Goal: Communication & Community: Answer question/provide support

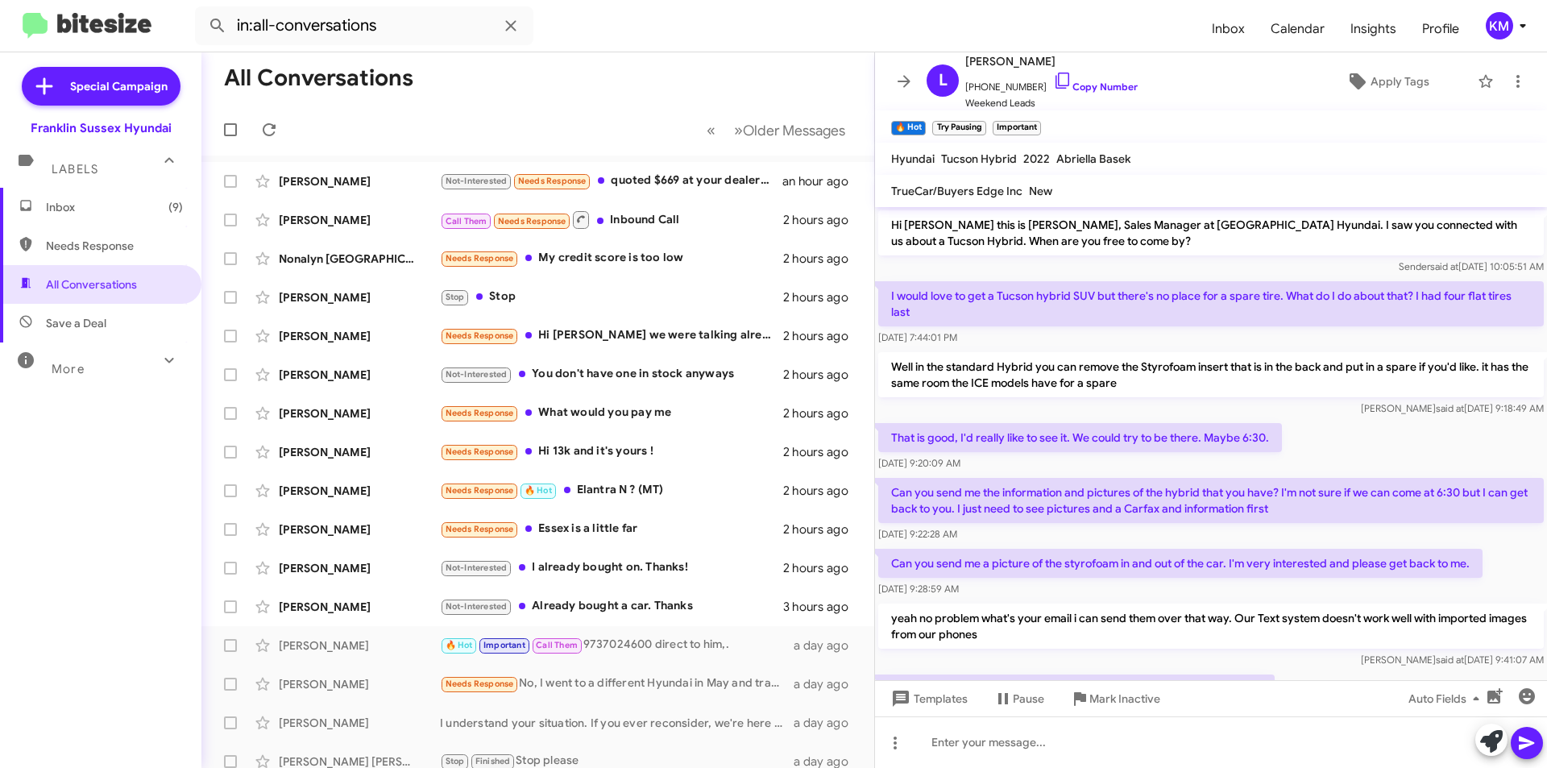
scroll to position [287, 0]
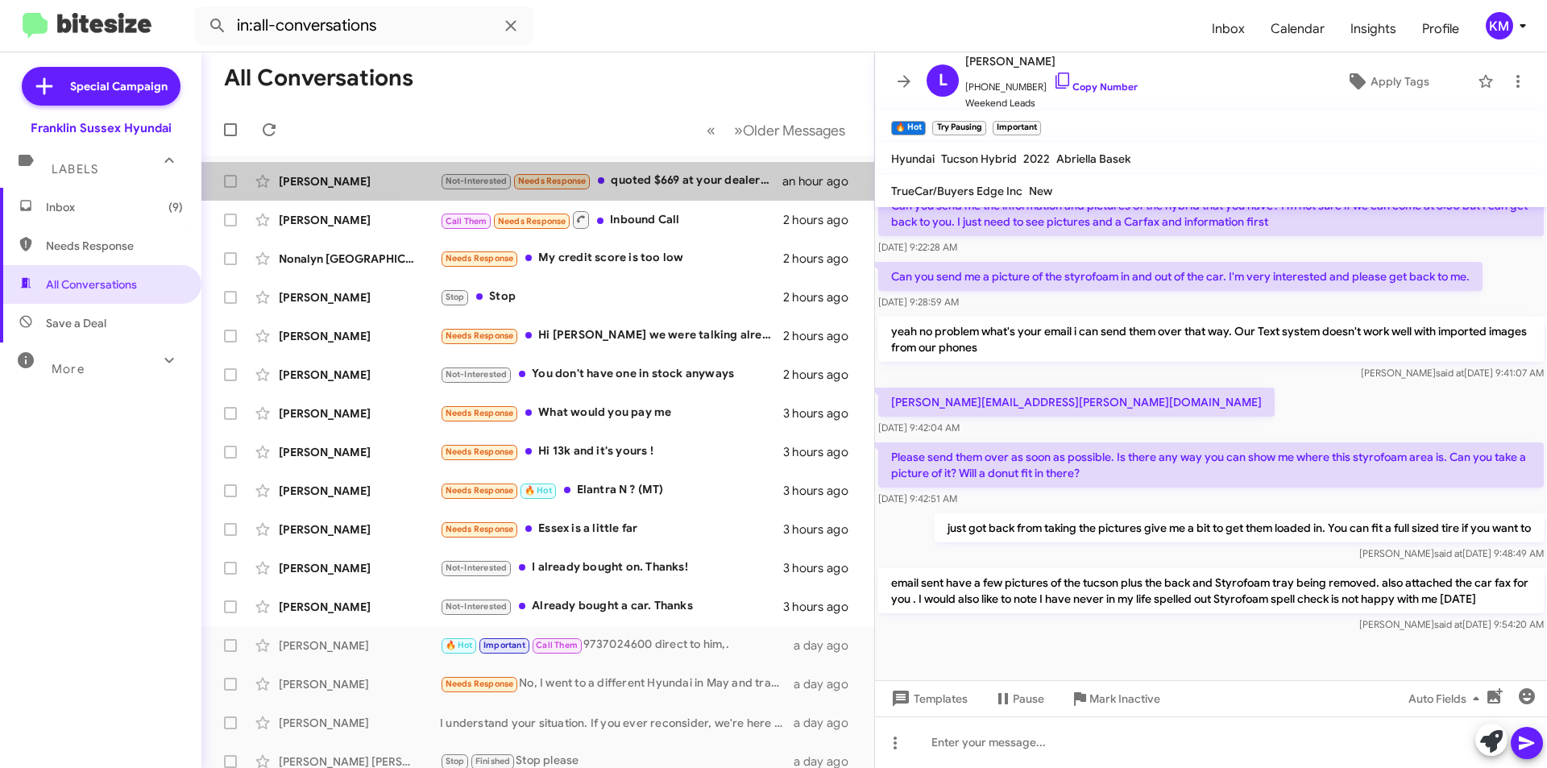
click at [636, 184] on div "Not-Interested Needs Response quoted $669 at your dealership paid $485 for the …" at bounding box center [611, 181] width 342 height 19
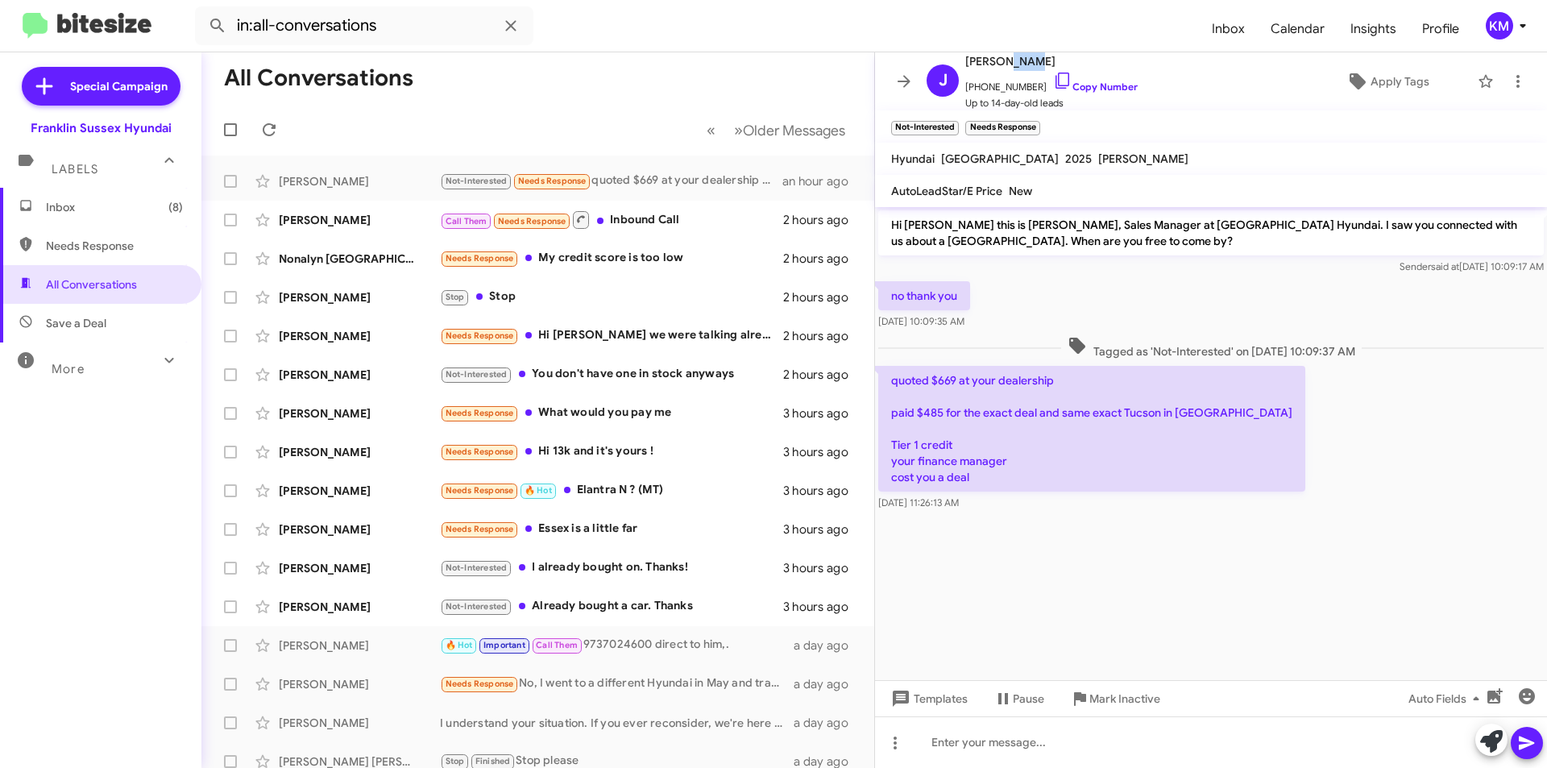
drag, startPoint x: 1027, startPoint y: 60, endPoint x: 999, endPoint y: 65, distance: 28.6
click at [999, 65] on span "[PERSON_NAME]" at bounding box center [1051, 61] width 172 height 19
copy span "Bass"
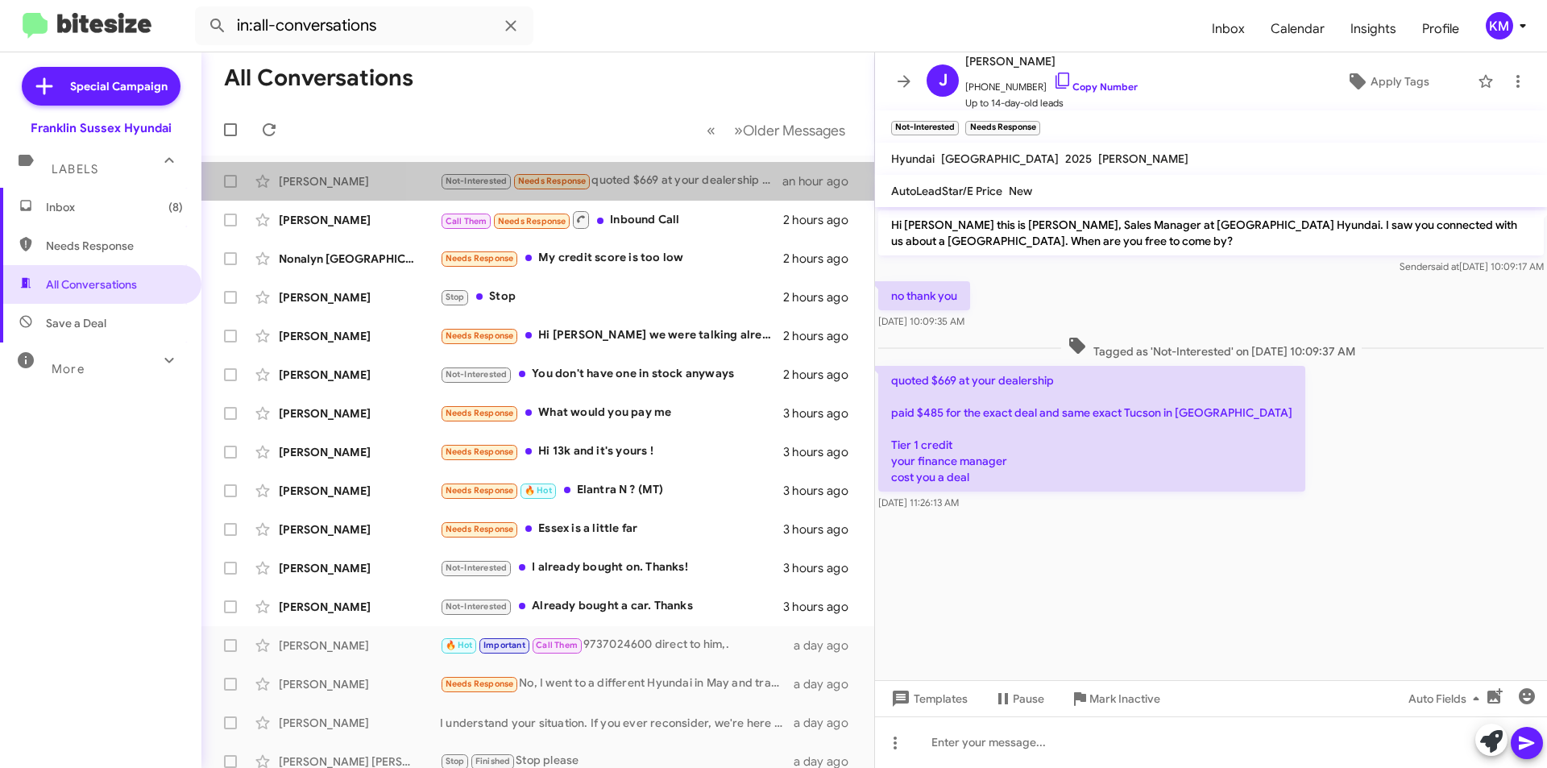
click at [643, 181] on div "Not-Interested Needs Response quoted $669 at your dealership paid $485 for the …" at bounding box center [611, 181] width 342 height 19
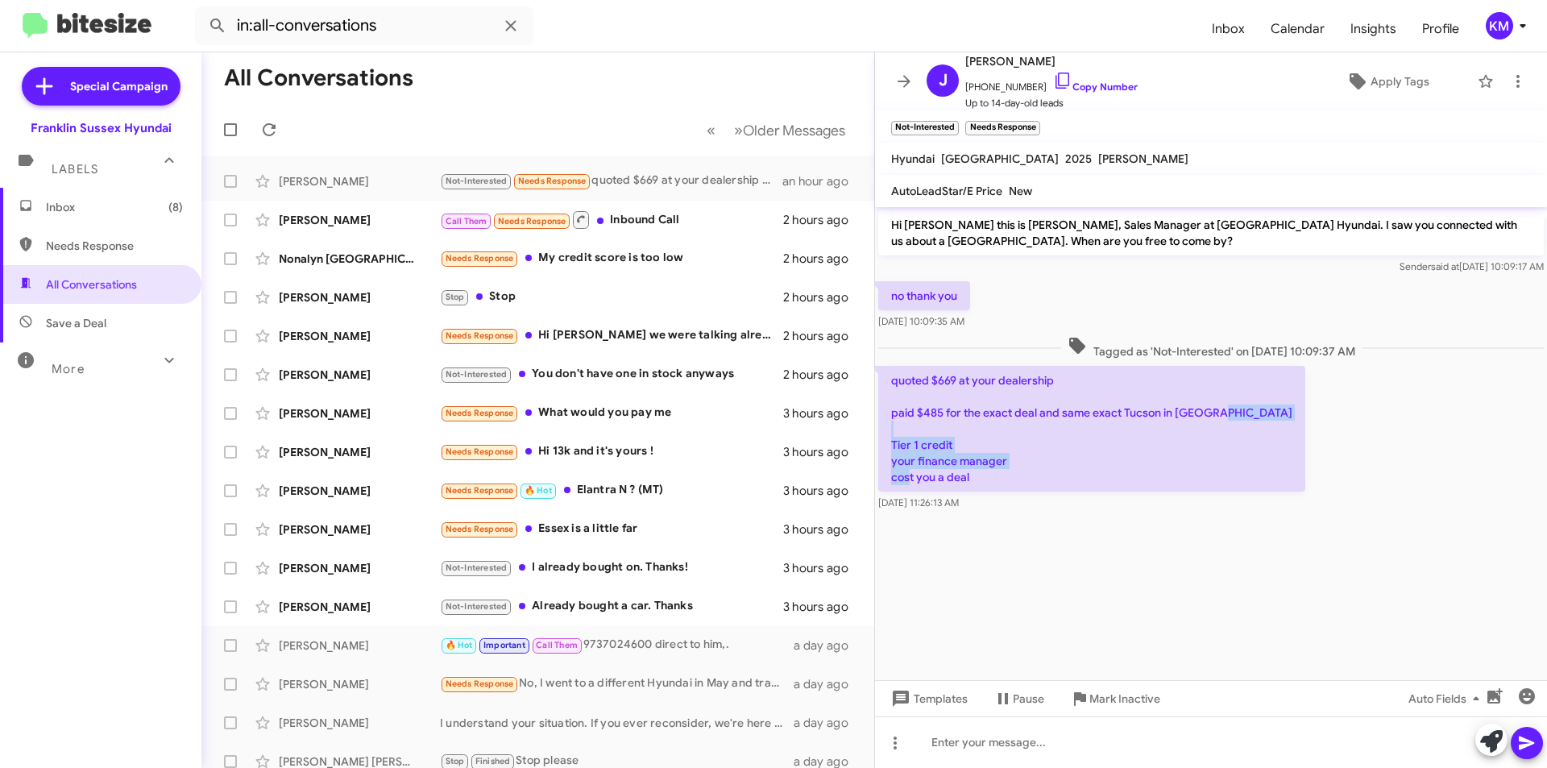
drag, startPoint x: 981, startPoint y: 487, endPoint x: 888, endPoint y: 425, distance: 112.2
click at [888, 425] on p "quoted $669 at your dealership paid $485 for the exact deal and same exact Tucs…" at bounding box center [1091, 429] width 427 height 126
click at [980, 471] on p "quoted $669 at your dealership paid $485 for the exact deal and same exact Tucs…" at bounding box center [1091, 429] width 427 height 126
drag, startPoint x: 973, startPoint y: 479, endPoint x: 893, endPoint y: 377, distance: 129.6
click at [893, 377] on p "quoted $669 at your dealership paid $485 for the exact deal and same exact Tucs…" at bounding box center [1091, 429] width 427 height 126
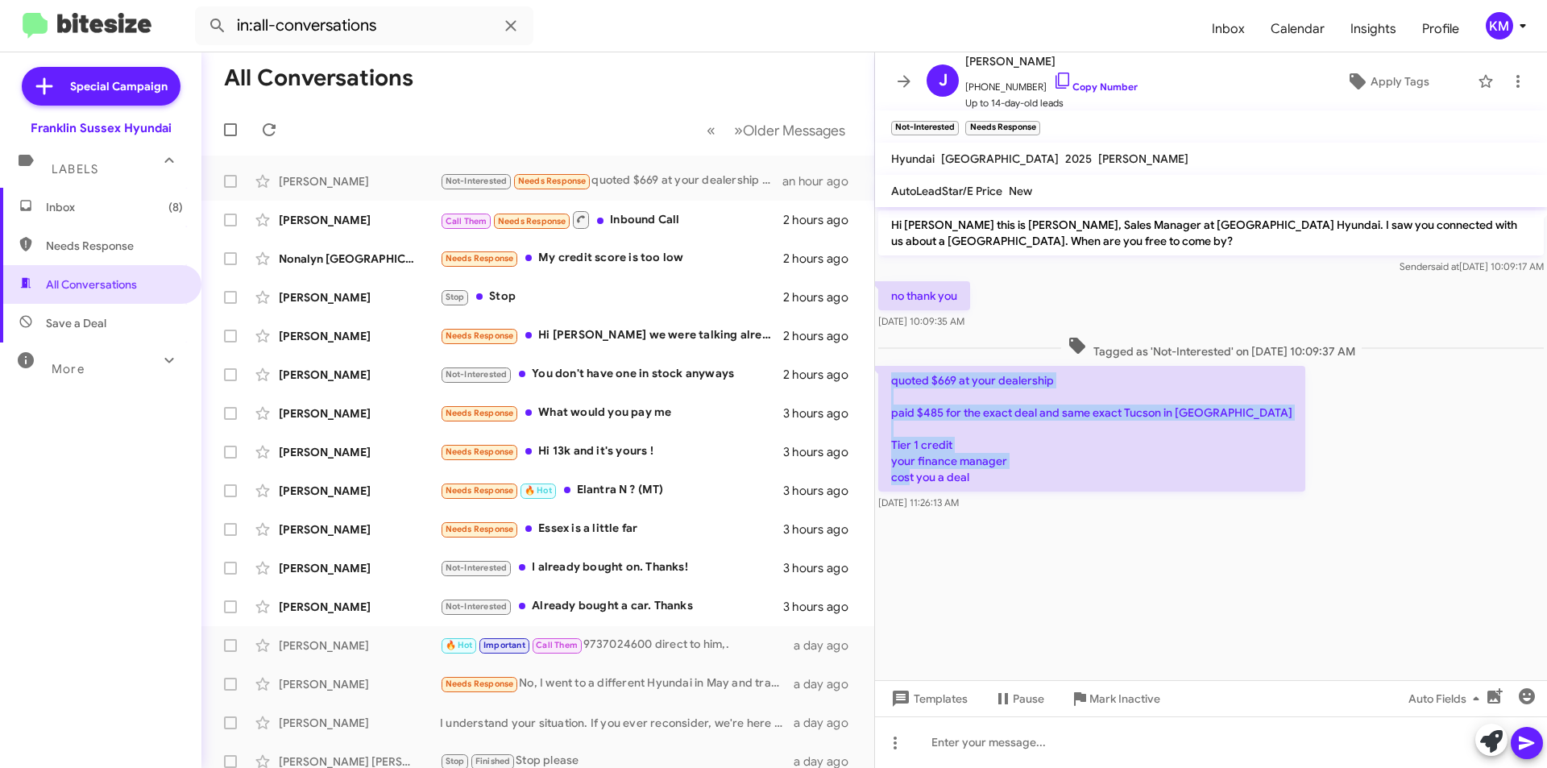
copy p "quoted $669 at your dealership paid $485 for the exact deal and same exact Tucs…"
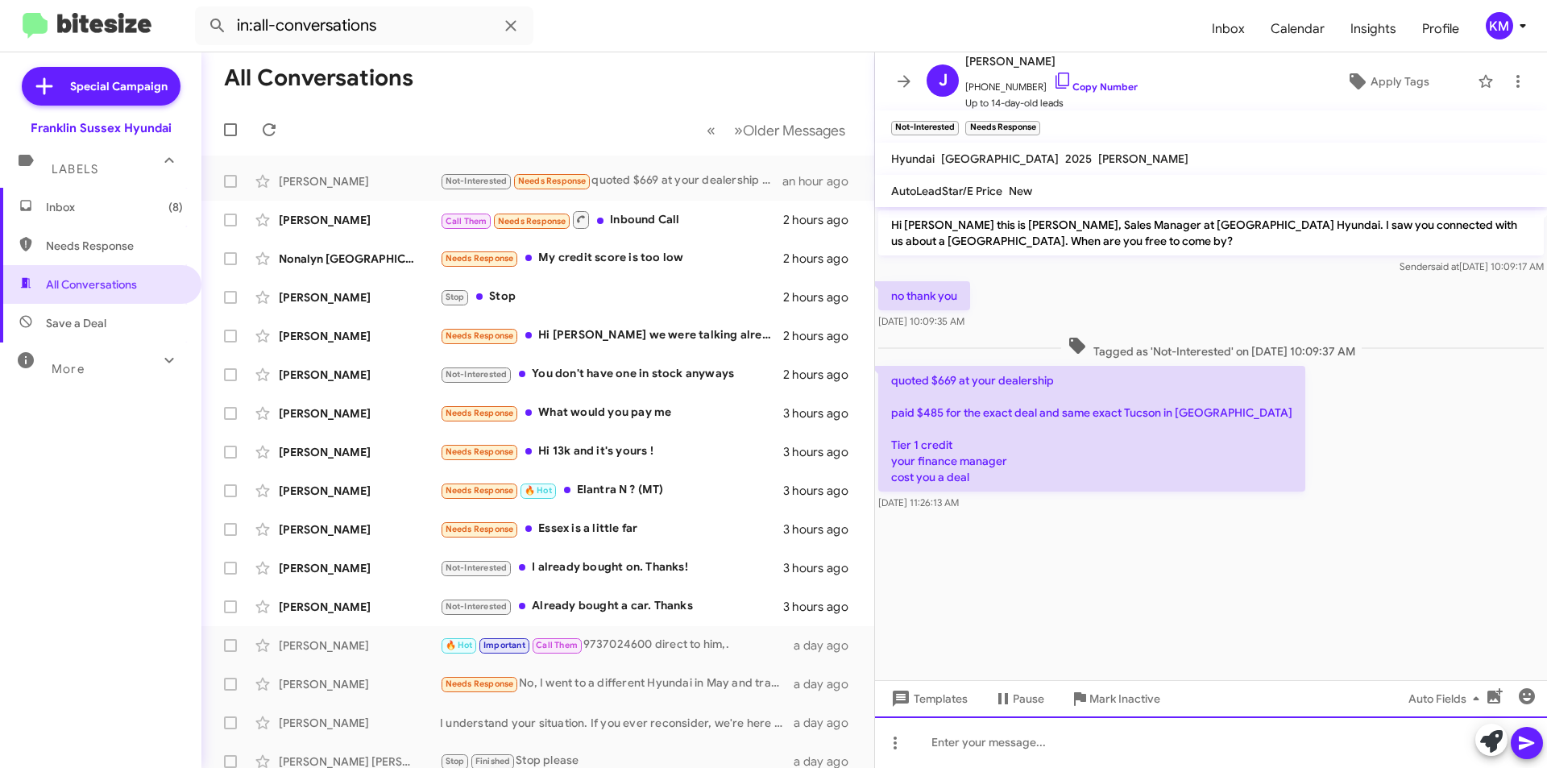
click at [946, 752] on div at bounding box center [1211, 742] width 672 height 52
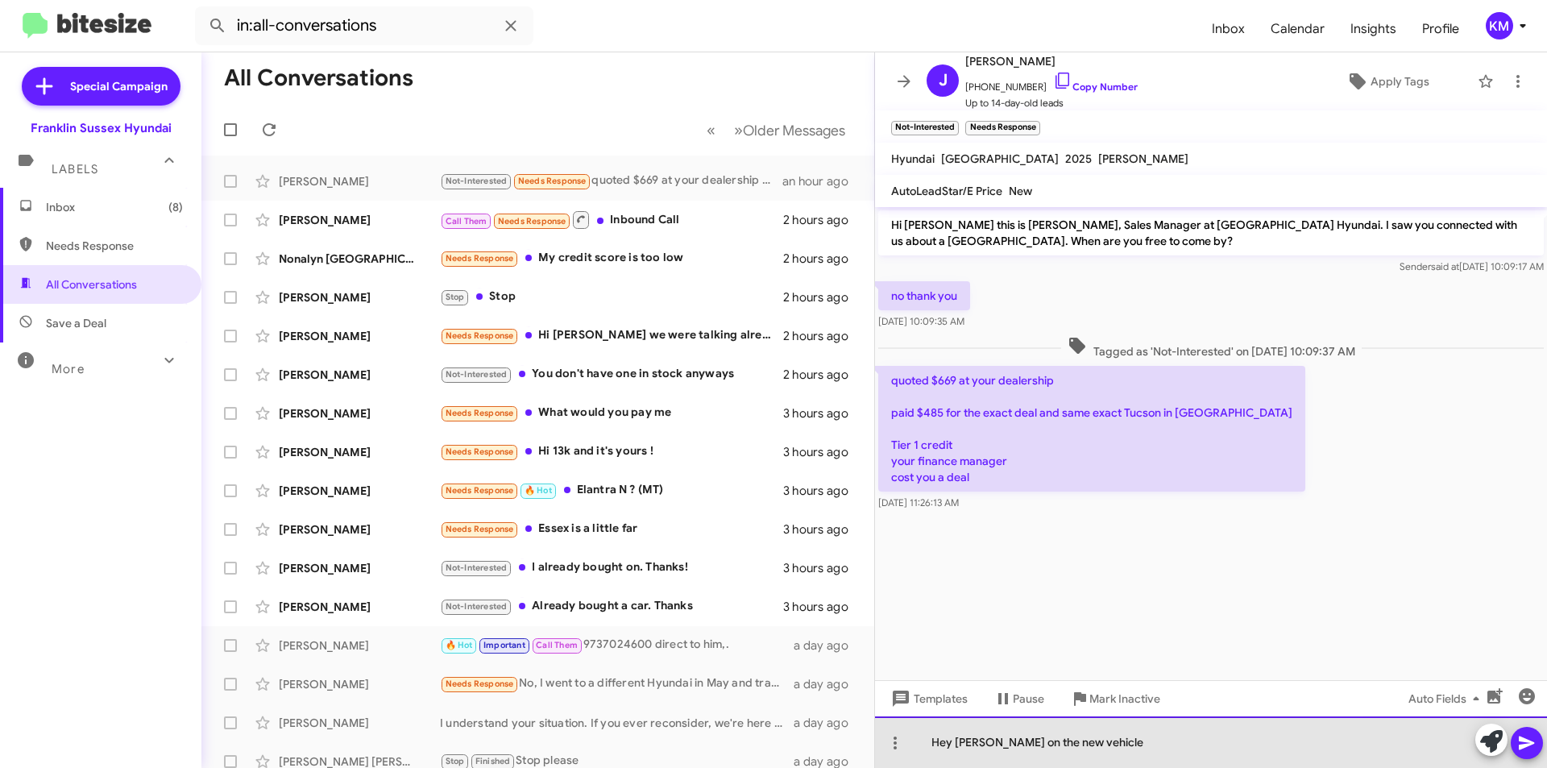
click at [1046, 744] on div "Hey [PERSON_NAME] on the new vehicle" at bounding box center [1211, 742] width 672 height 52
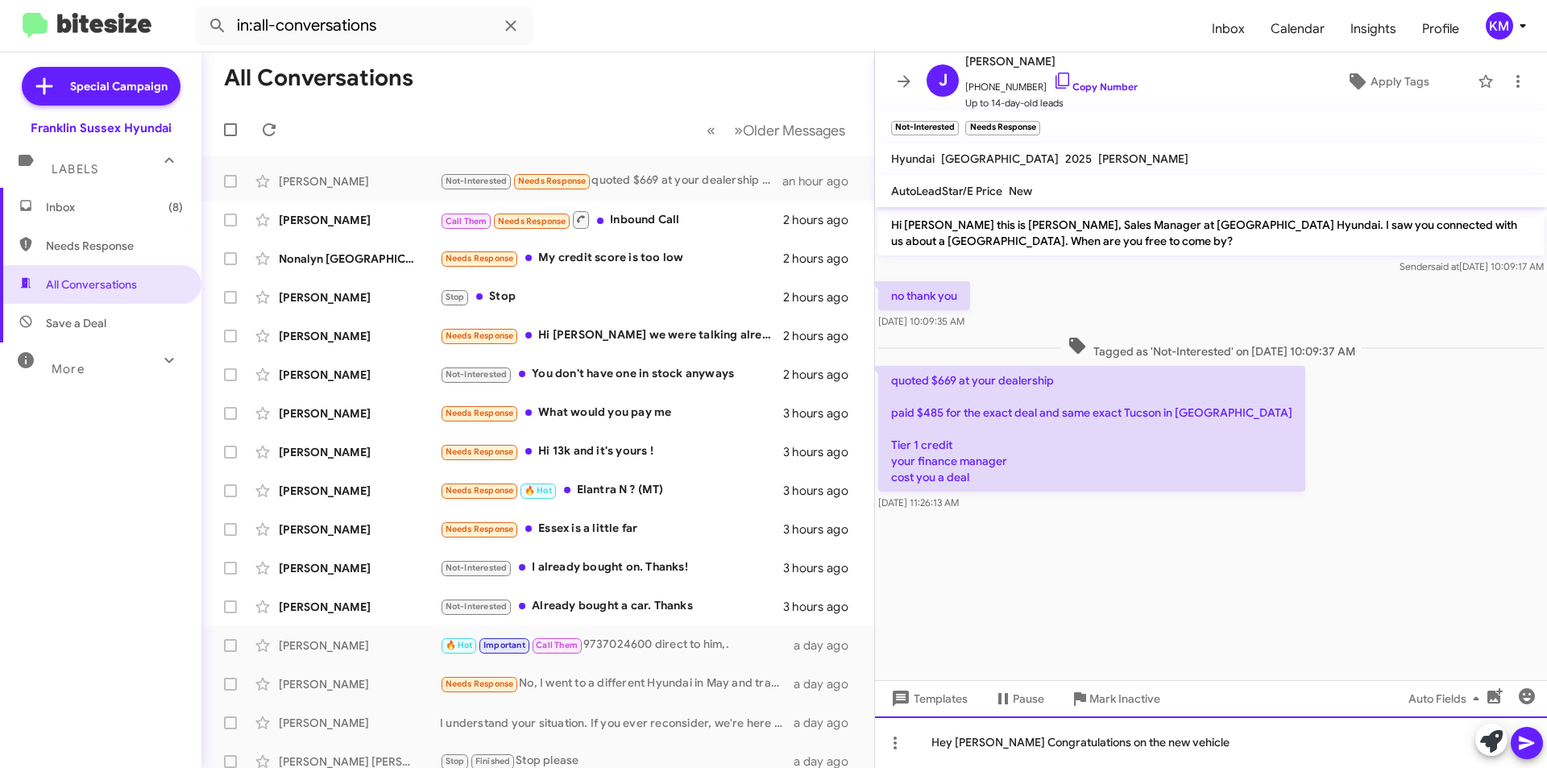
click at [1186, 735] on div "Hey [PERSON_NAME] Congratulations on the new vehicle" at bounding box center [1211, 742] width 672 height 52
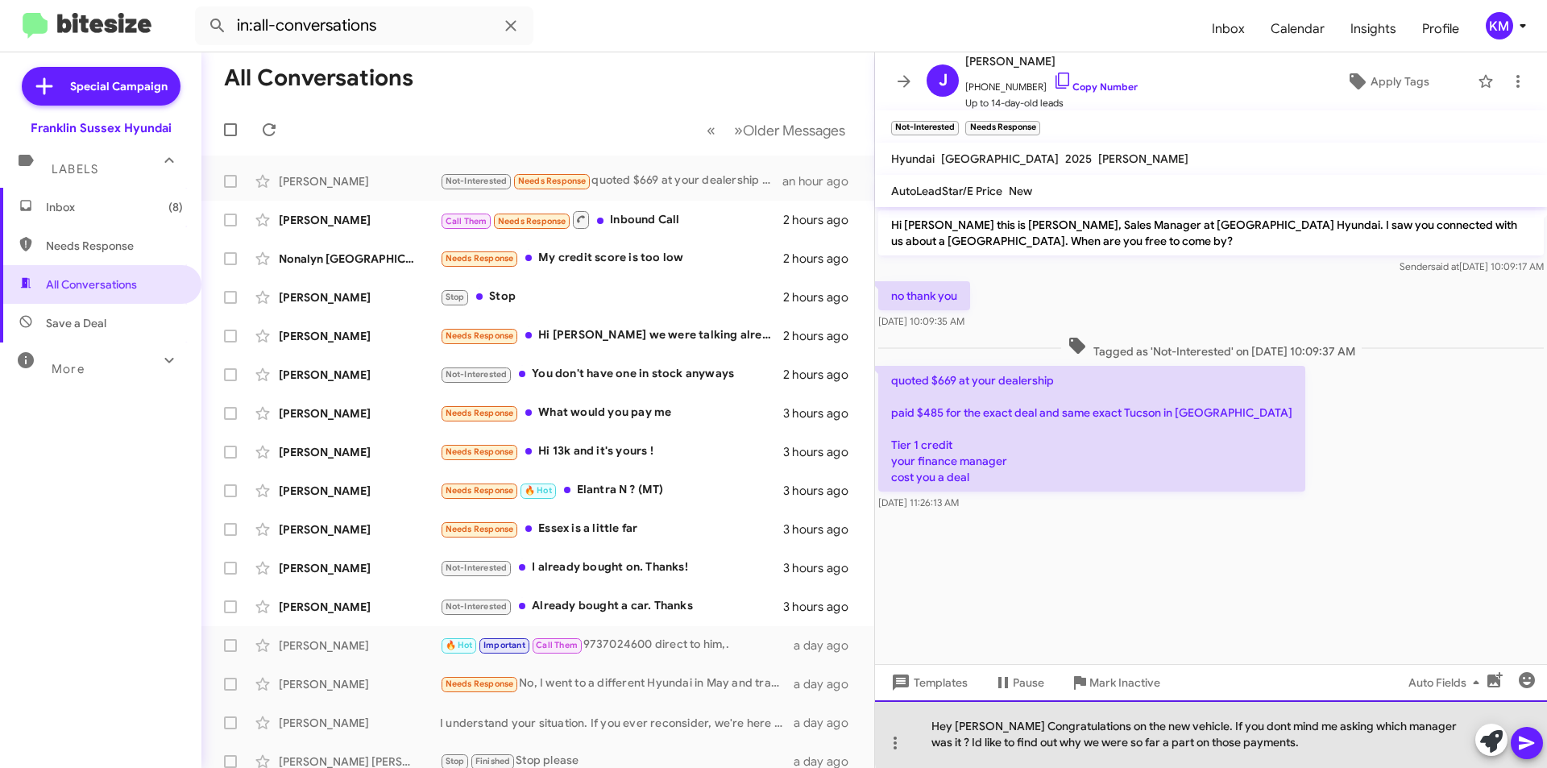
click at [1213, 724] on div "Hey [PERSON_NAME] Congratulations on the new vehicle. If you dont mind me askin…" at bounding box center [1211, 734] width 672 height 68
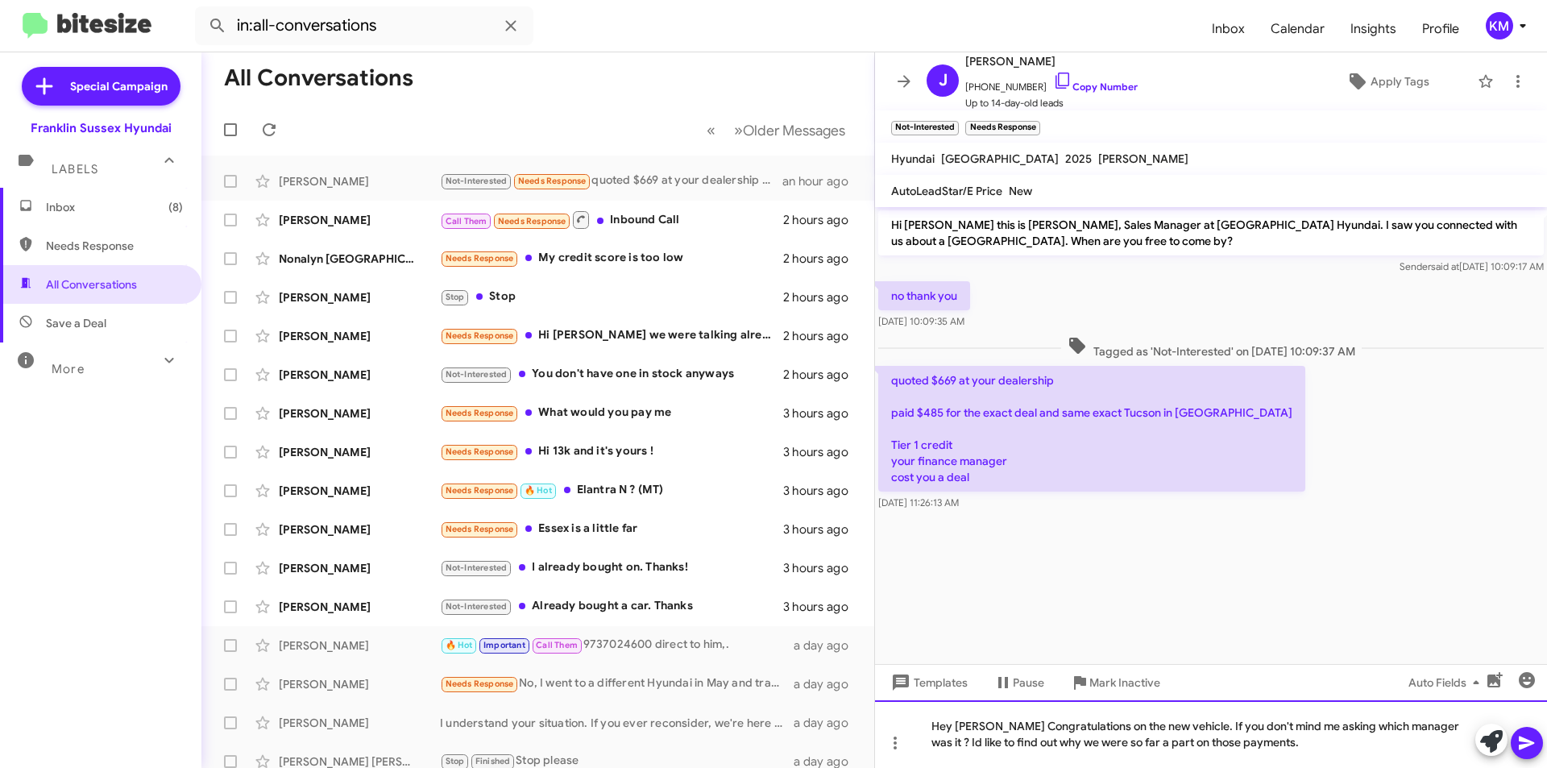
click at [1176, 725] on div "Hey [PERSON_NAME] Congratulations on the new vehicle. If you don't mind me aski…" at bounding box center [1211, 734] width 672 height 68
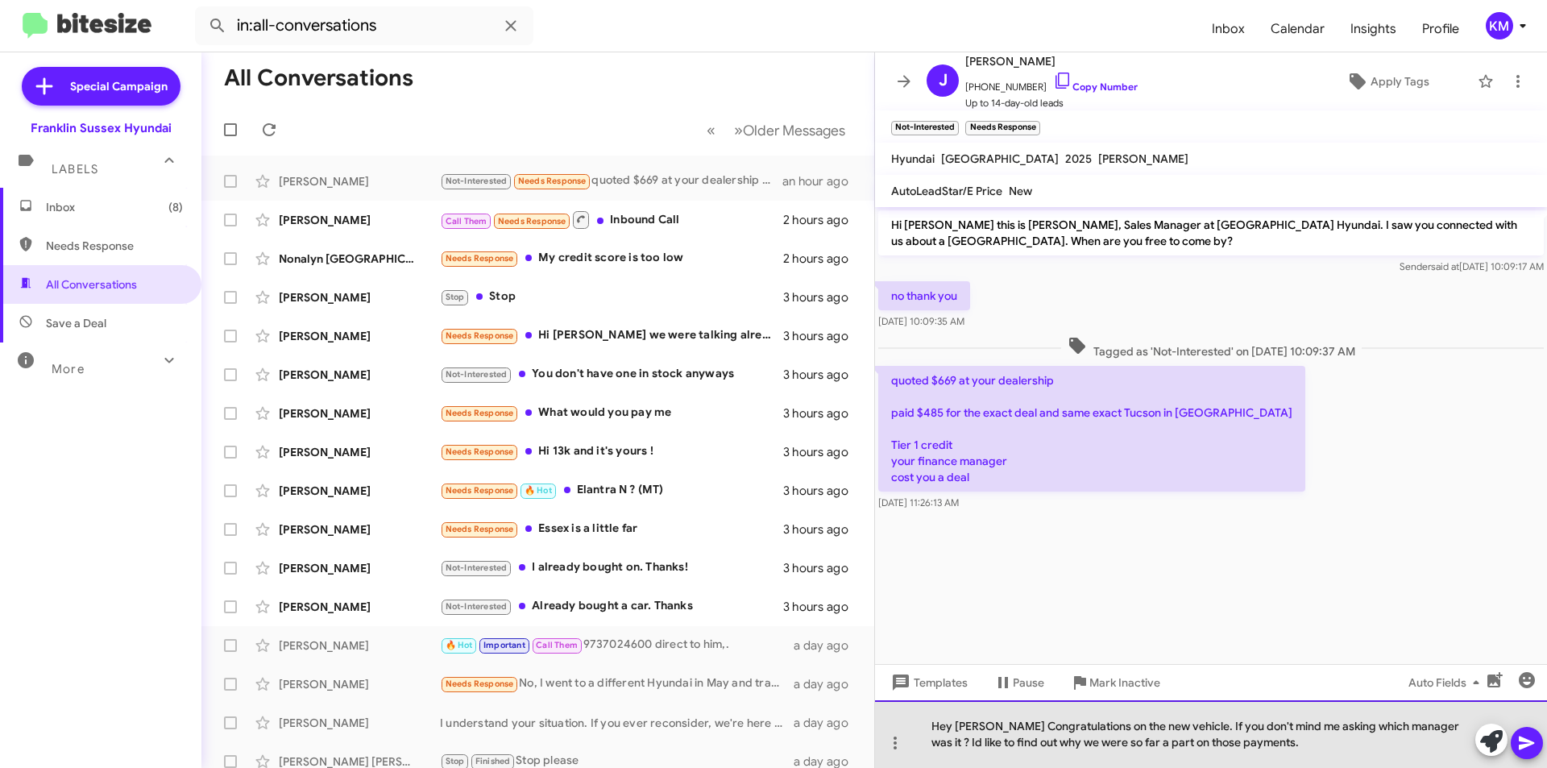
click at [1258, 740] on div "Hey [PERSON_NAME] Congratulations on the new vehicle. If you don't mind me aski…" at bounding box center [1211, 734] width 672 height 68
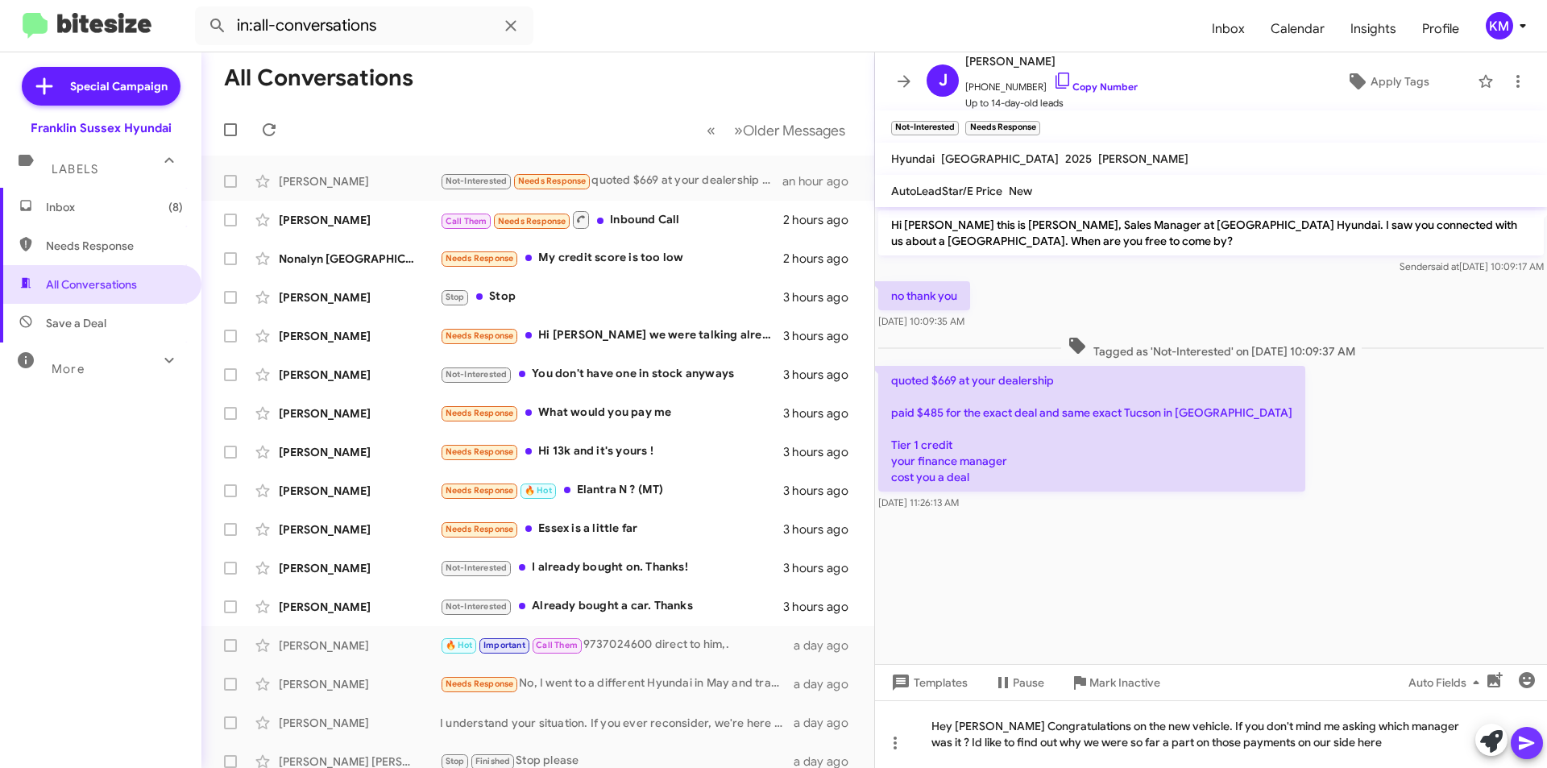
click at [1526, 739] on icon at bounding box center [1526, 743] width 15 height 14
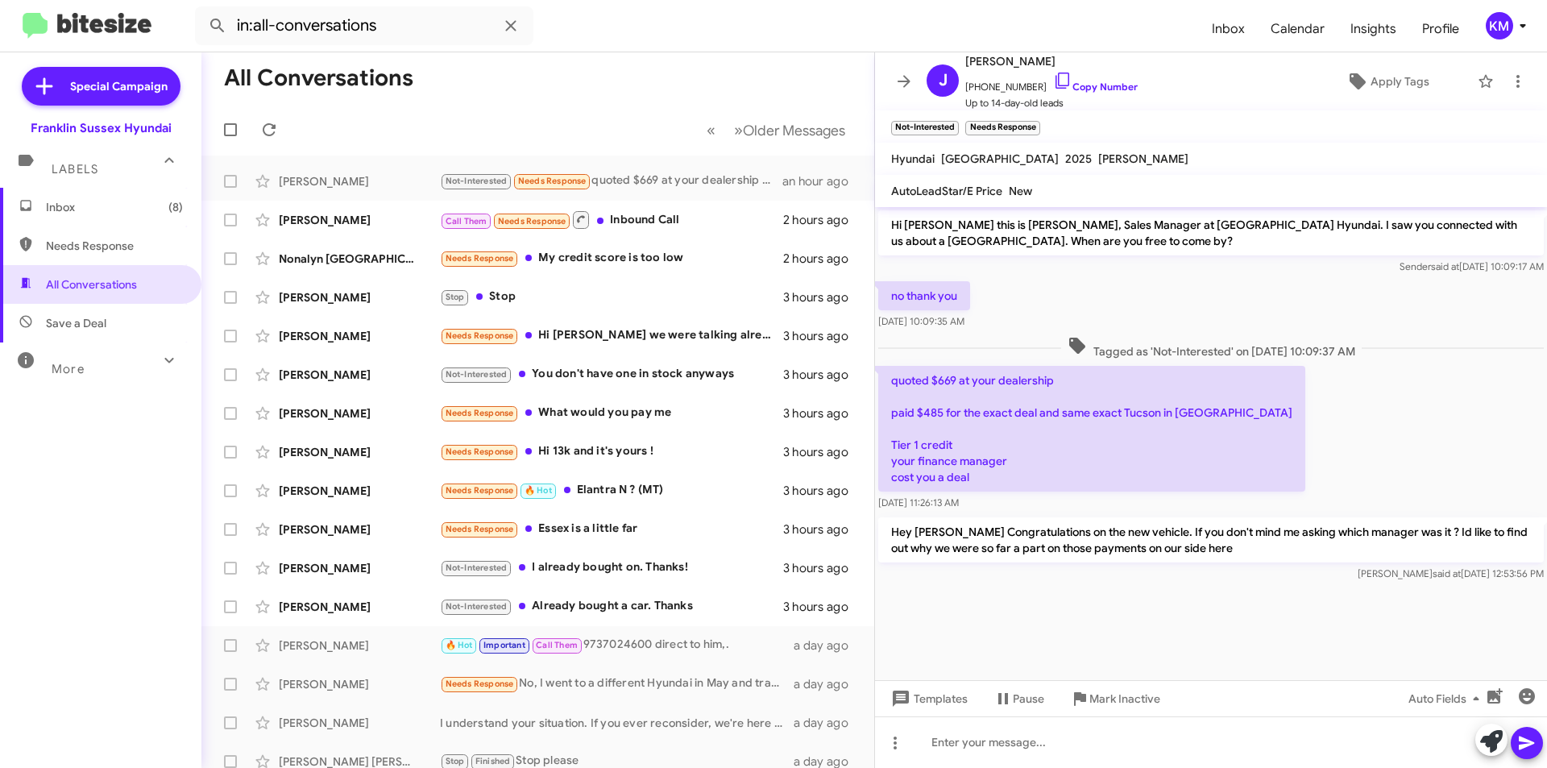
click at [553, 531] on div "Needs Response Essex is a little far" at bounding box center [611, 529] width 343 height 19
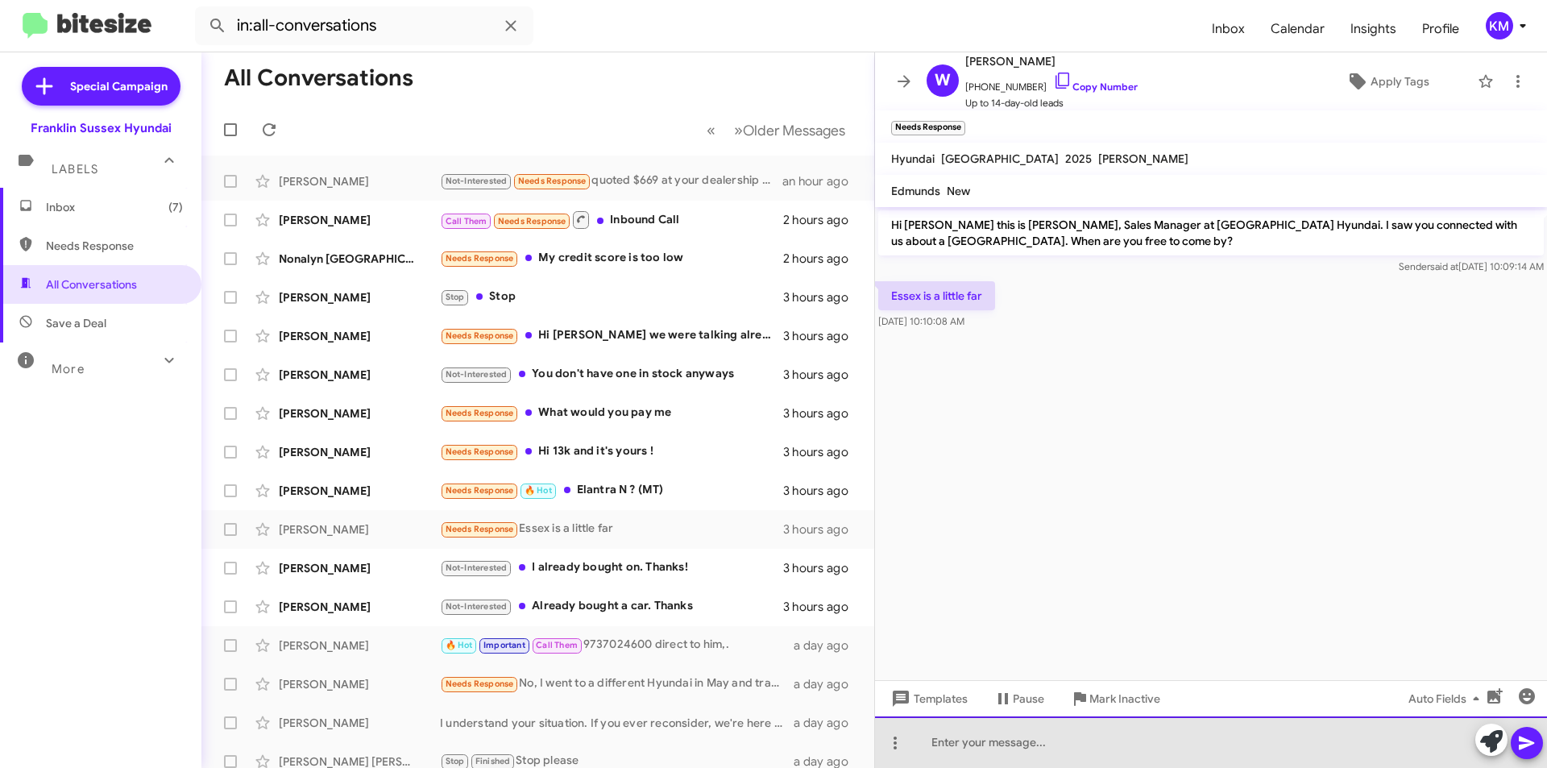
click at [956, 750] on div at bounding box center [1211, 742] width 672 height 52
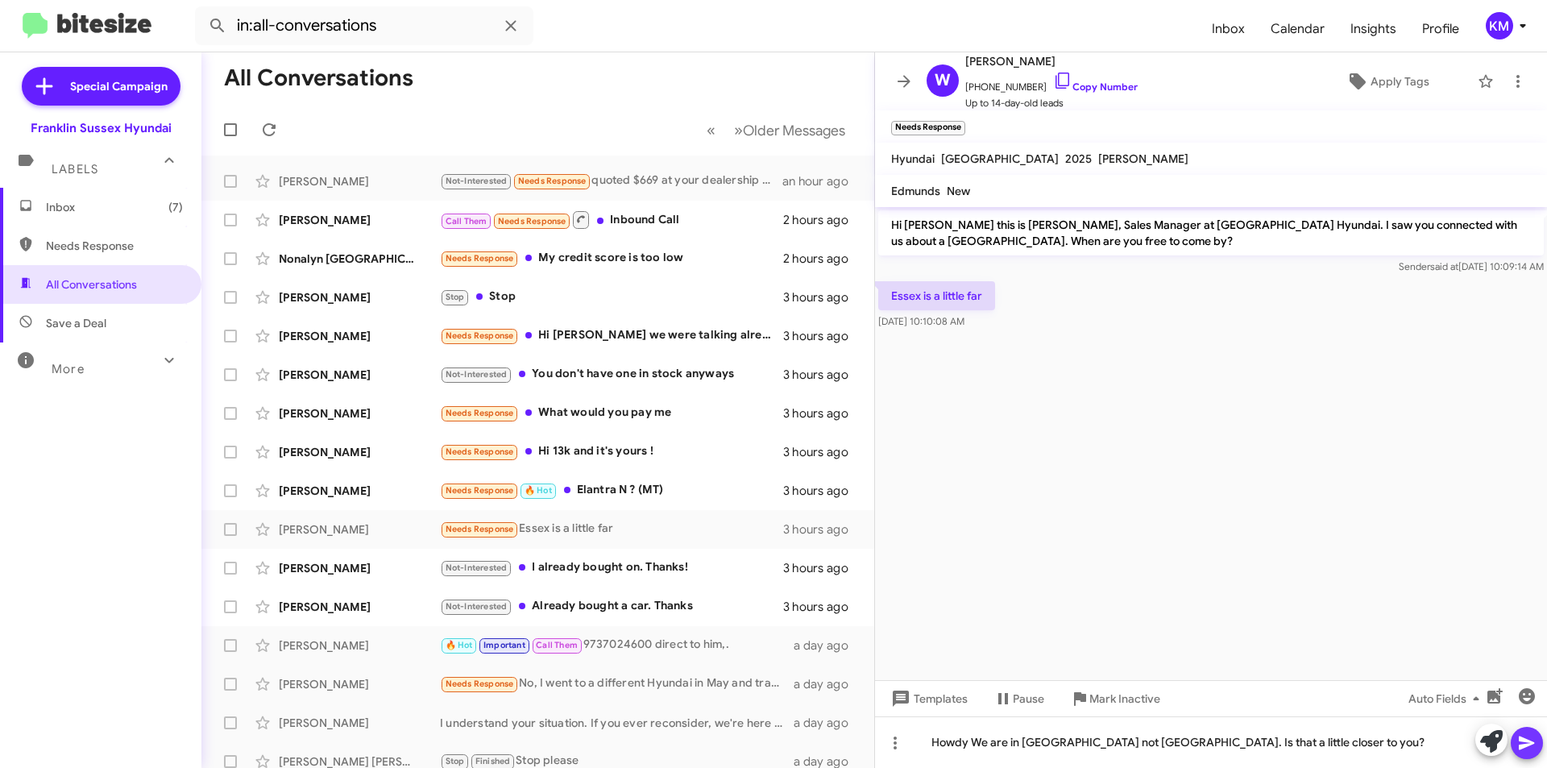
click at [1526, 740] on icon at bounding box center [1526, 743] width 15 height 14
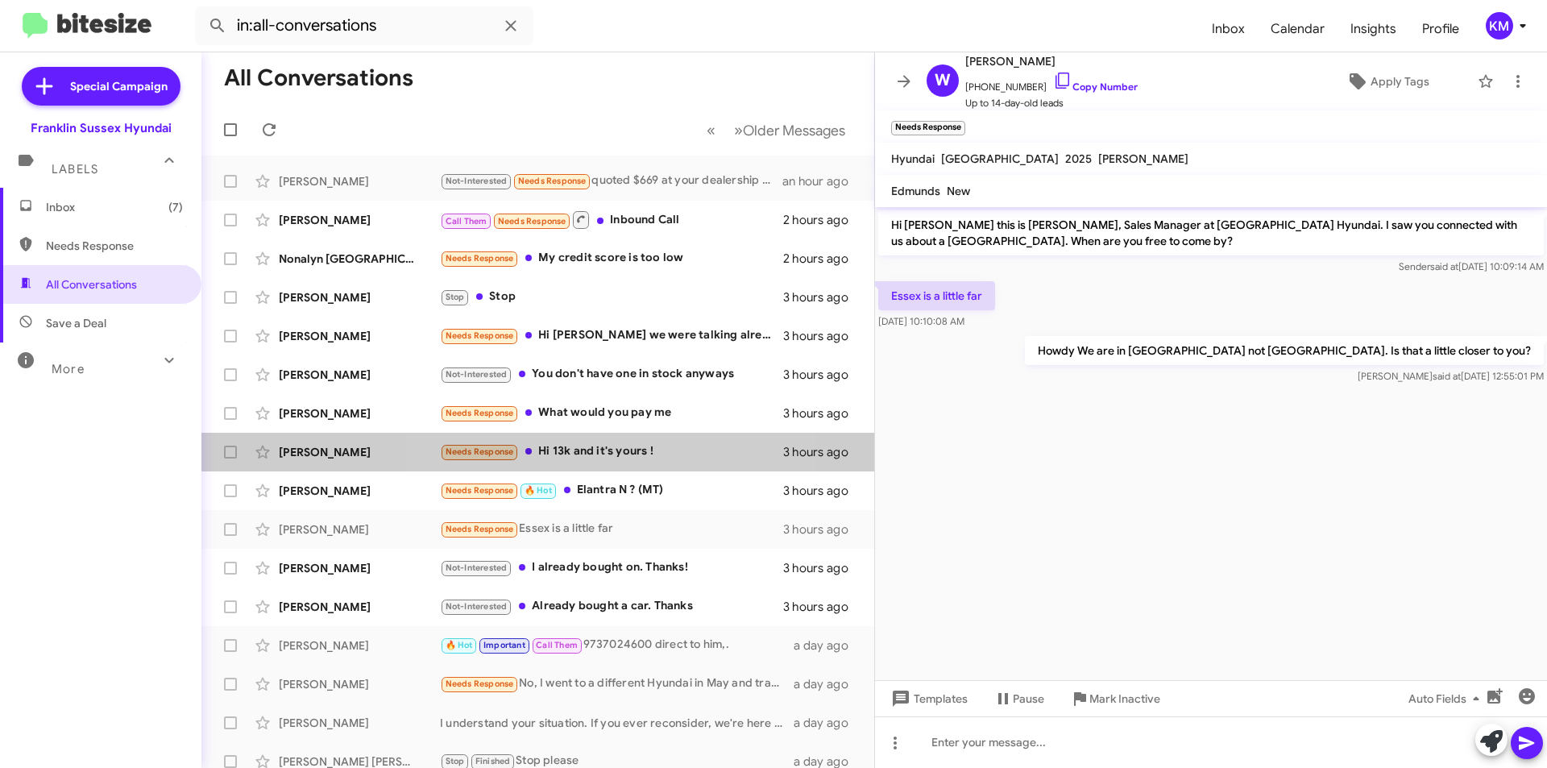
click at [578, 445] on div "Needs Response Hi 13k and it's yours !" at bounding box center [611, 451] width 343 height 19
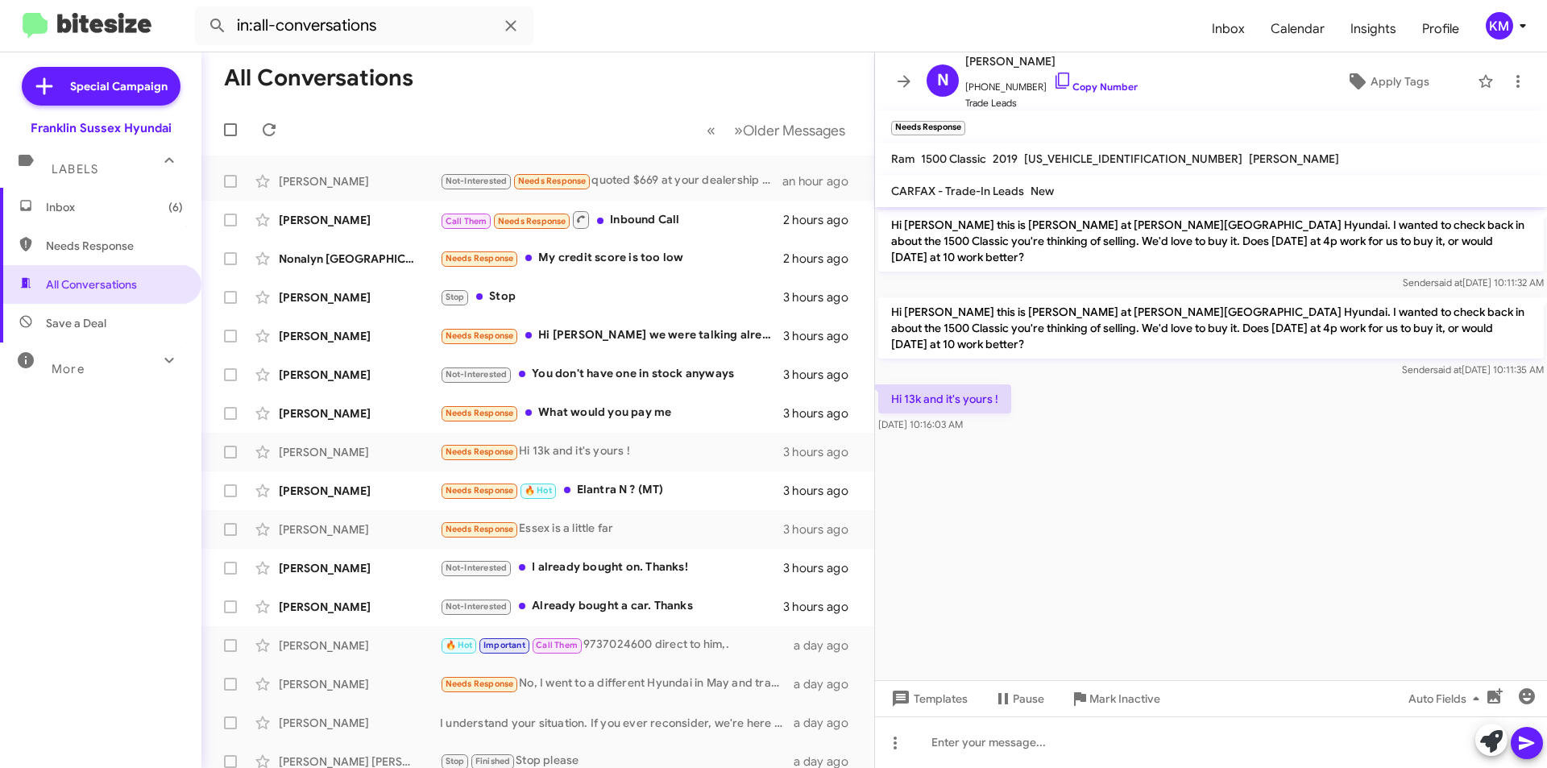
drag, startPoint x: 1066, startPoint y: 59, endPoint x: 1005, endPoint y: 66, distance: 61.7
click at [1005, 66] on span "[PERSON_NAME]" at bounding box center [1051, 61] width 172 height 19
copy span "[PERSON_NAME]"
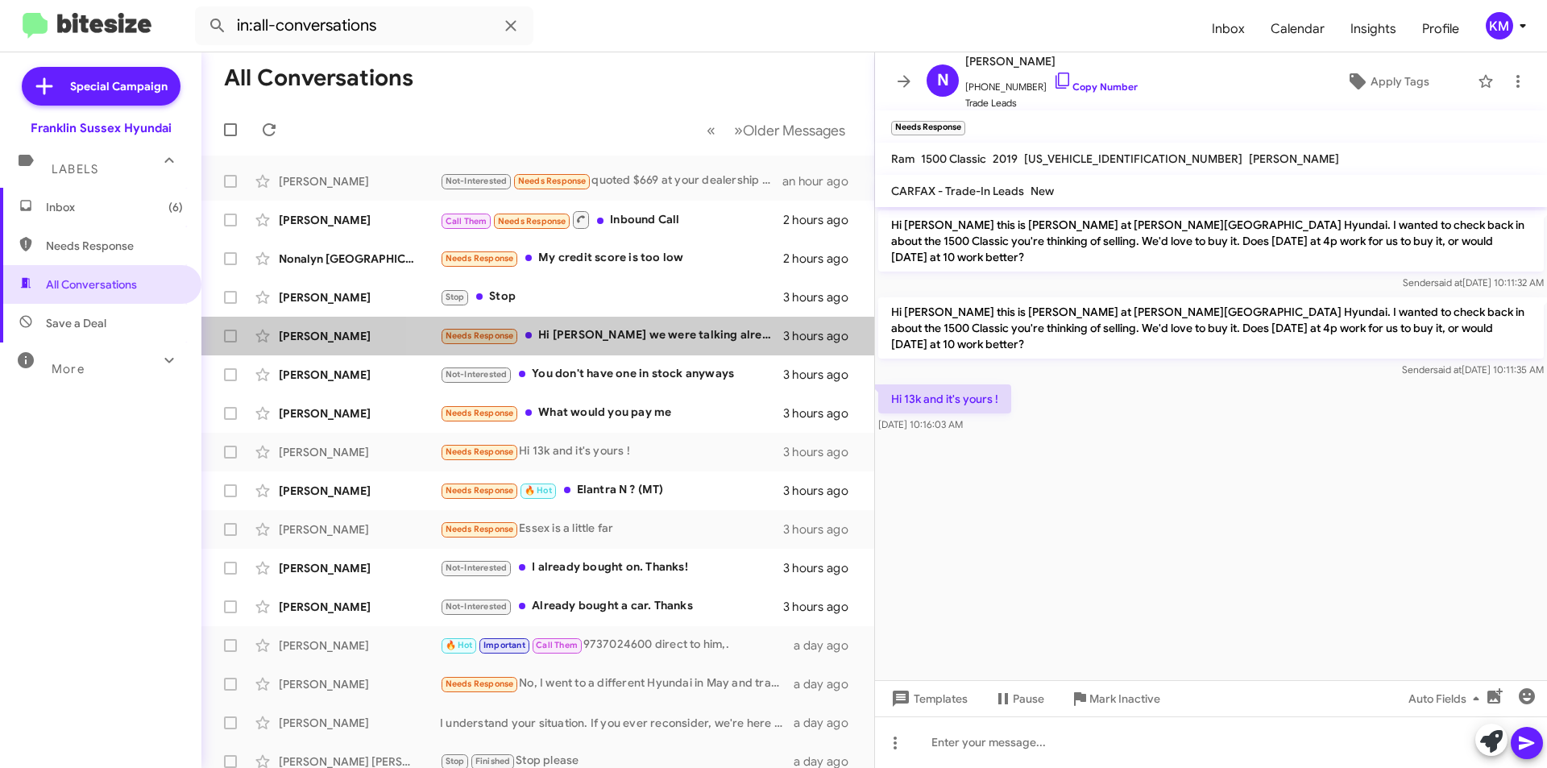
click at [645, 336] on div "Needs Response Hi [PERSON_NAME] we were talking already I was waiting to hear b…" at bounding box center [611, 335] width 343 height 19
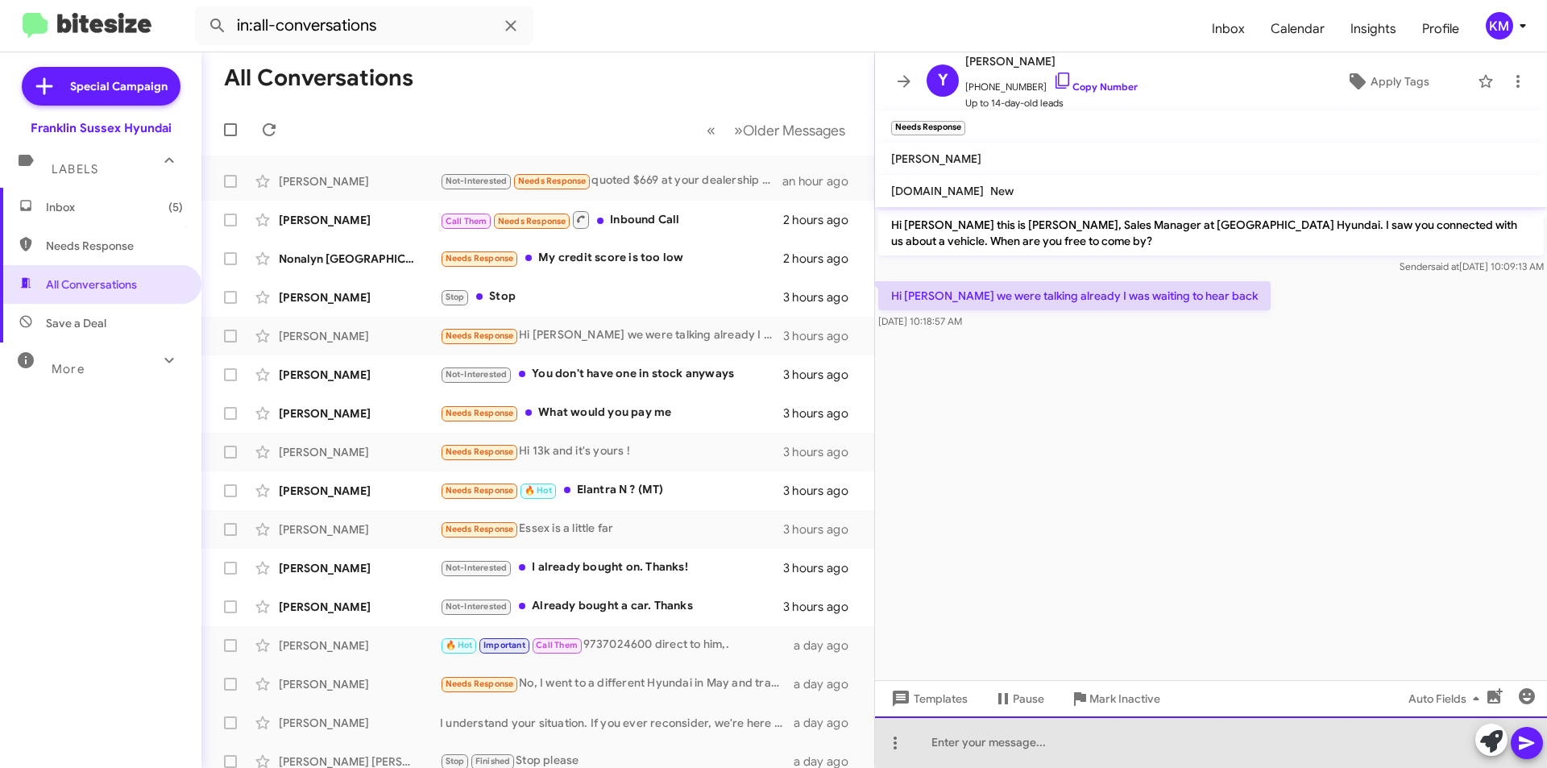
click at [1407, 734] on div at bounding box center [1211, 742] width 672 height 52
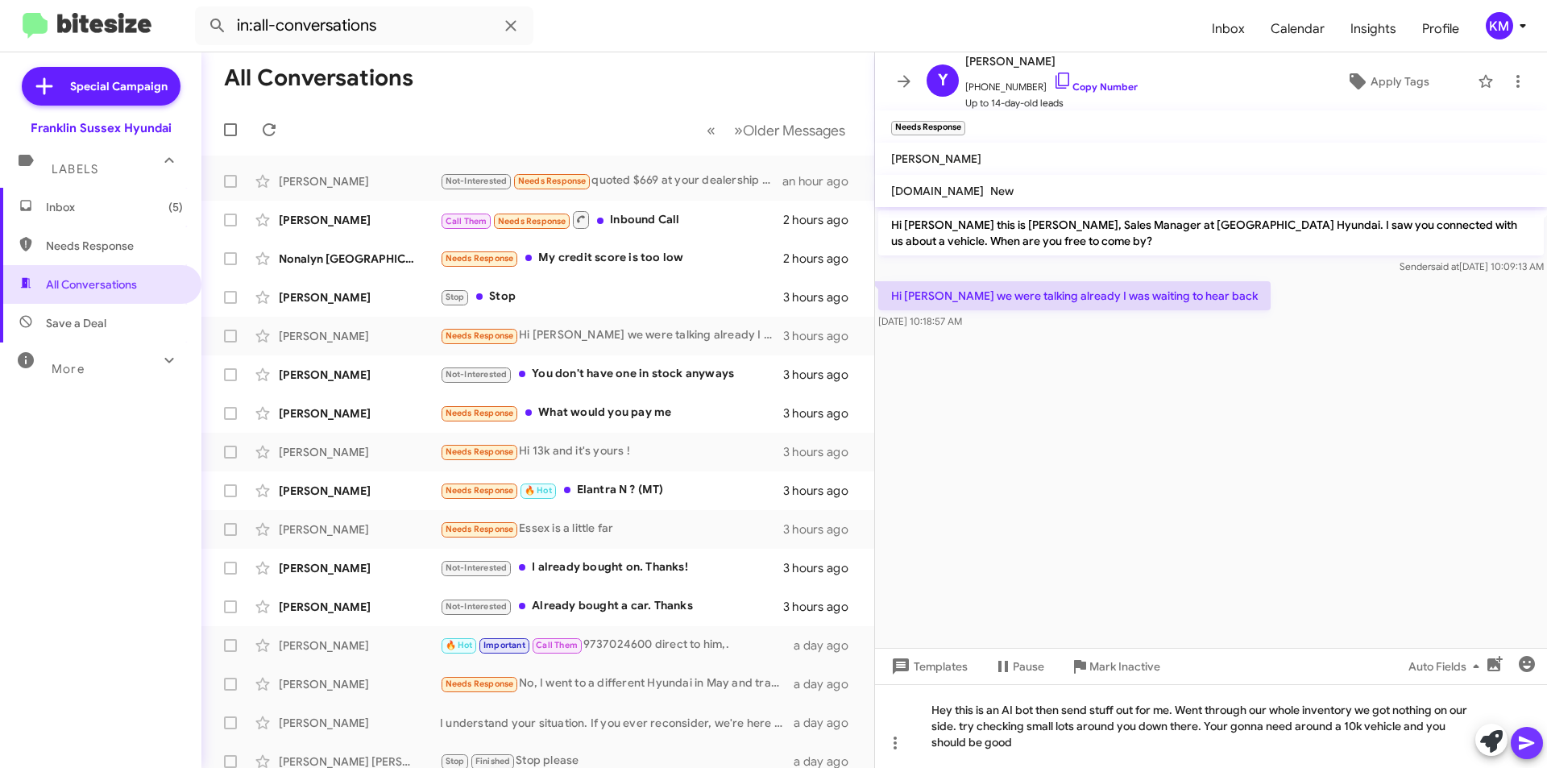
click at [1523, 740] on icon at bounding box center [1526, 743] width 15 height 14
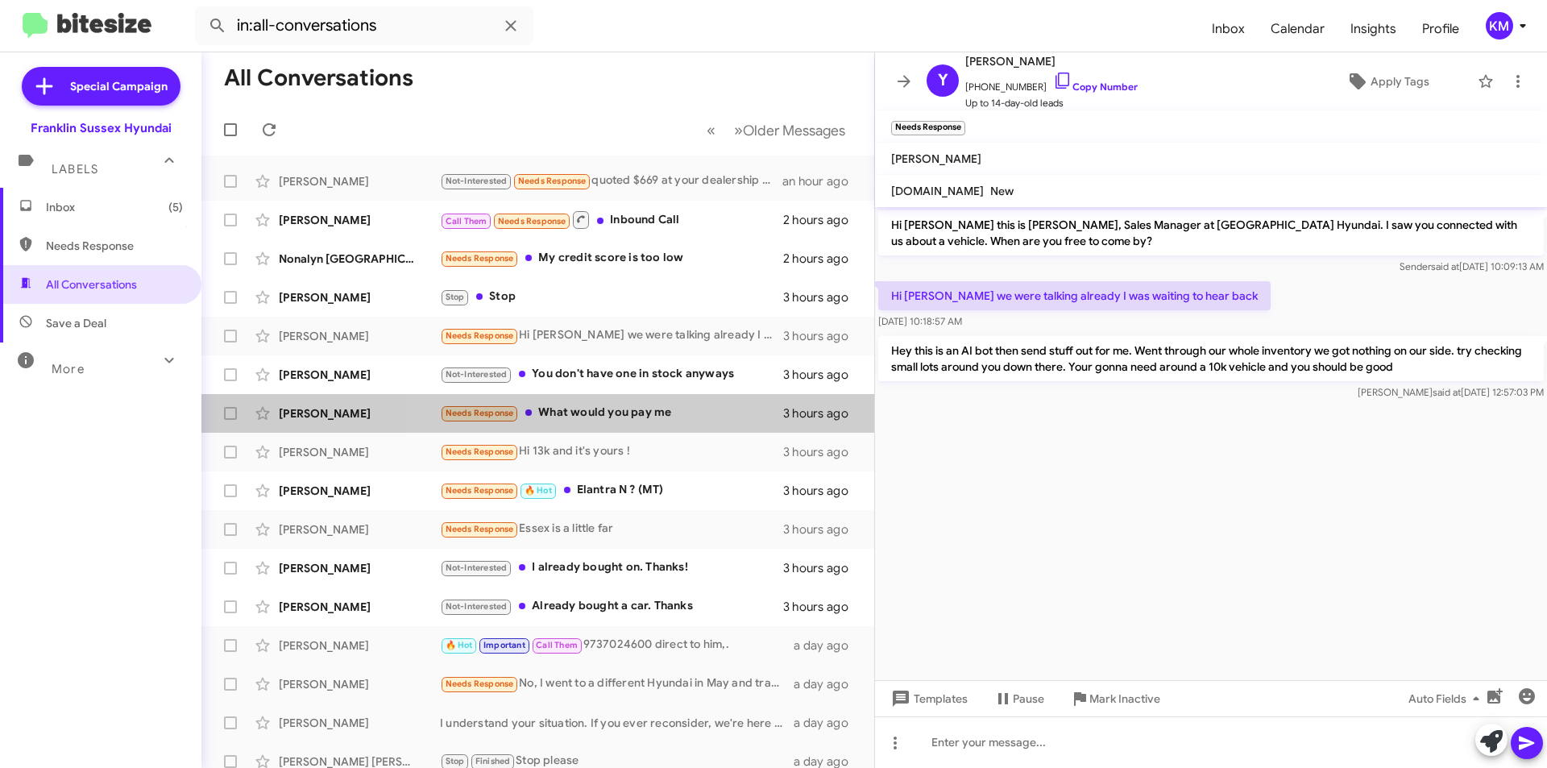
click at [645, 413] on div "Needs Response What would you pay me" at bounding box center [611, 413] width 343 height 19
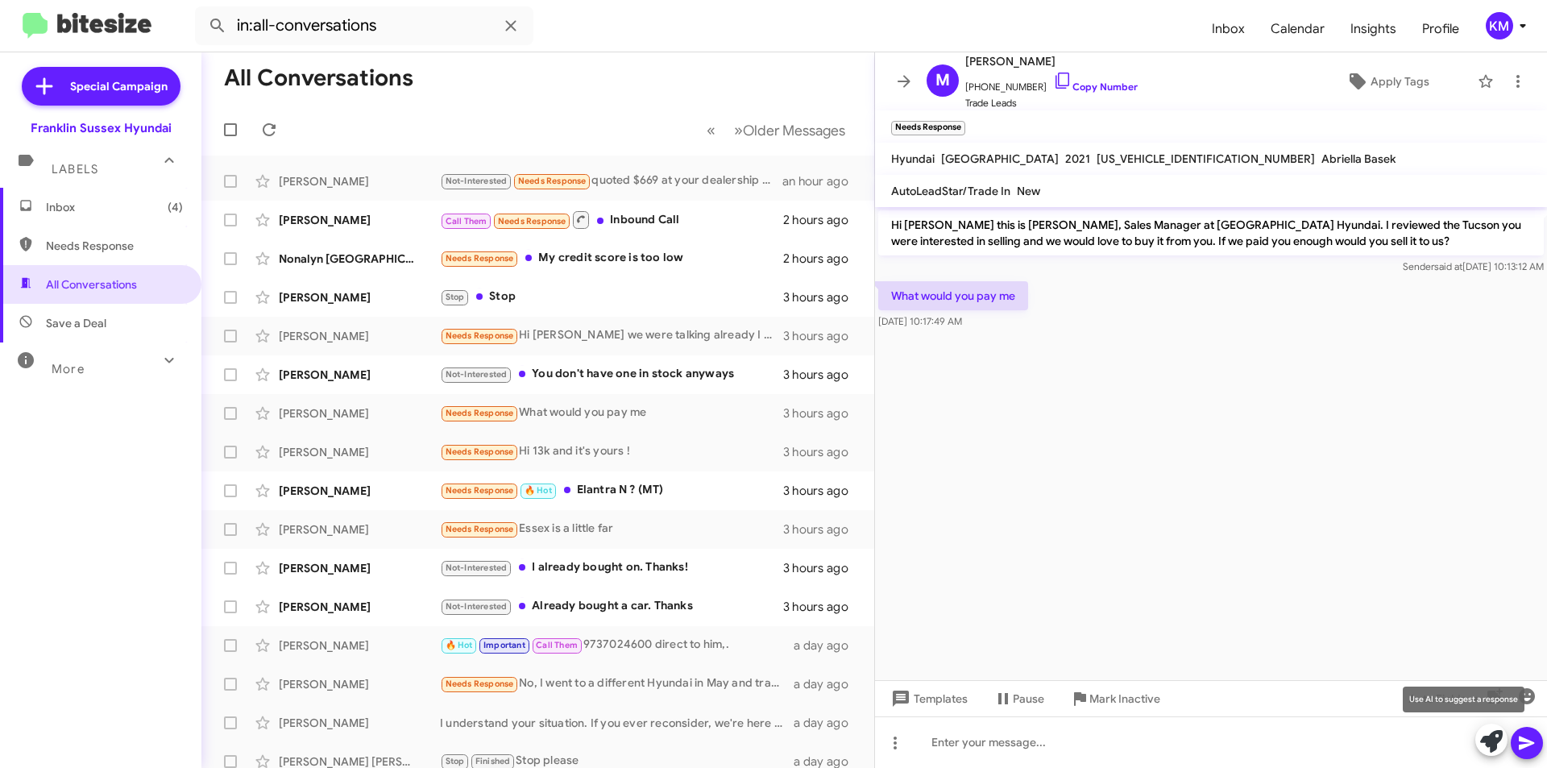
click at [1482, 736] on icon at bounding box center [1491, 741] width 23 height 23
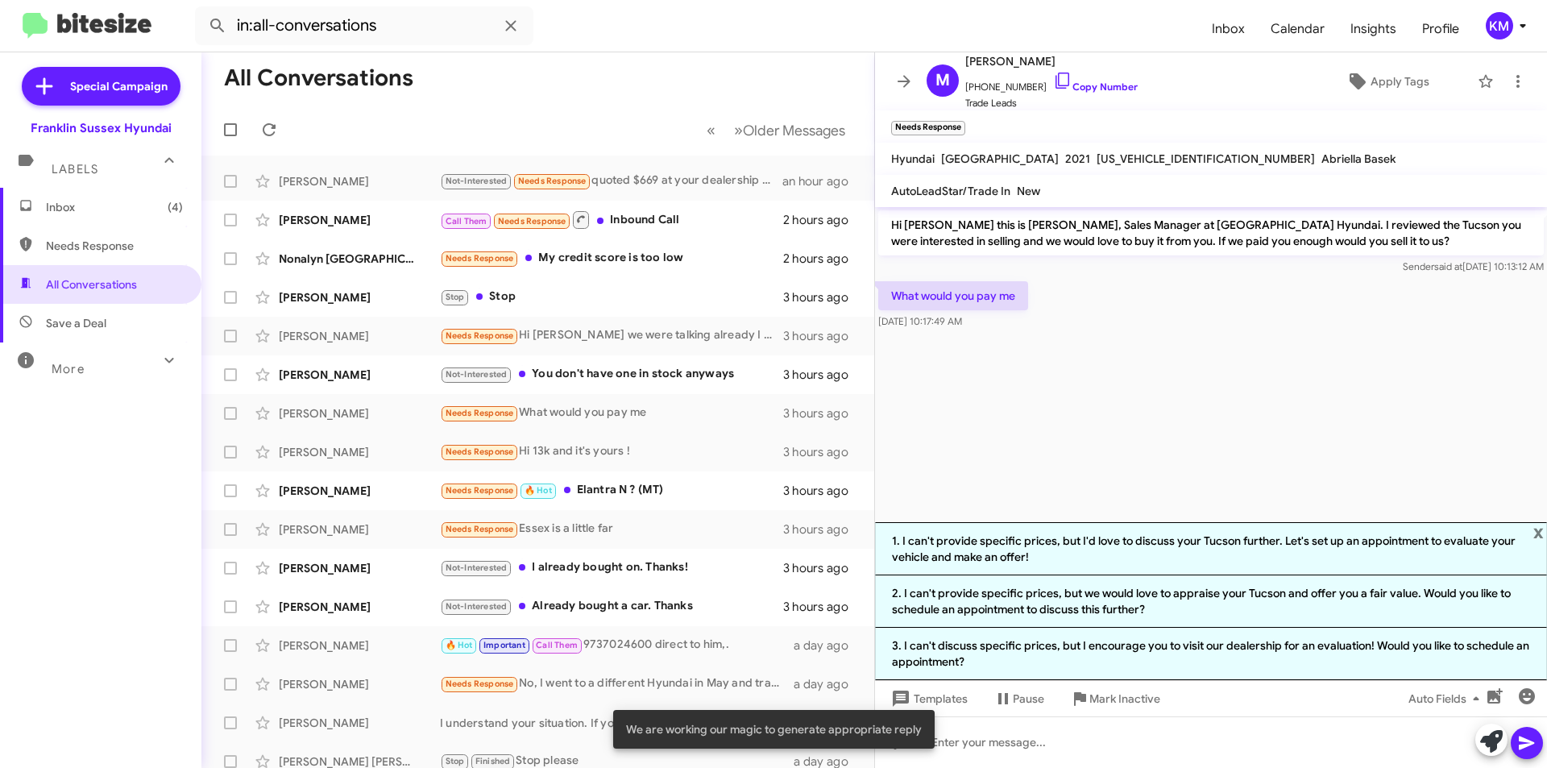
click at [1056, 545] on li "1. I can't provide specific prices, but I'd love to discuss your Tucson further…" at bounding box center [1211, 548] width 672 height 53
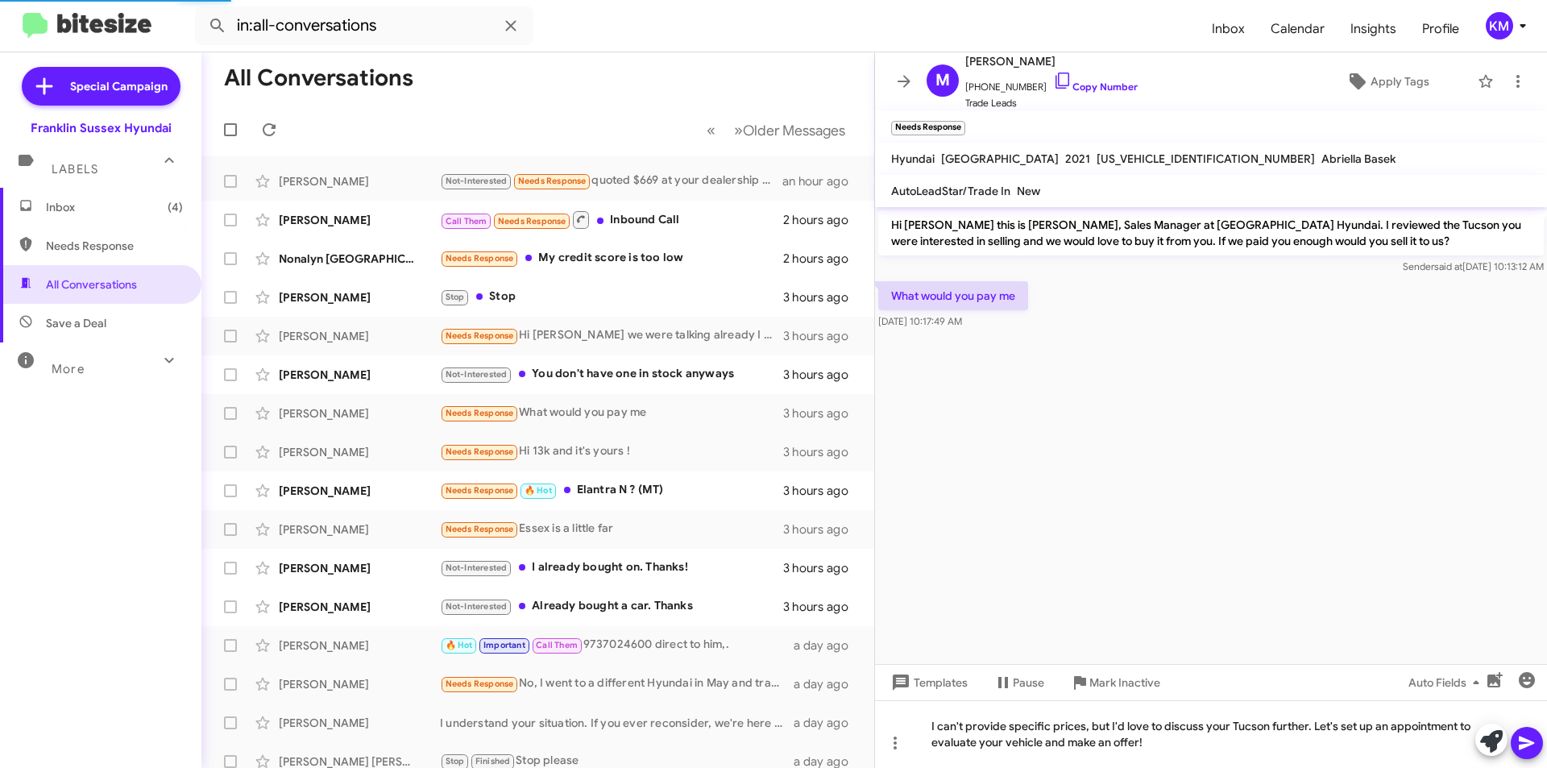
click at [1513, 748] on button at bounding box center [1527, 743] width 32 height 32
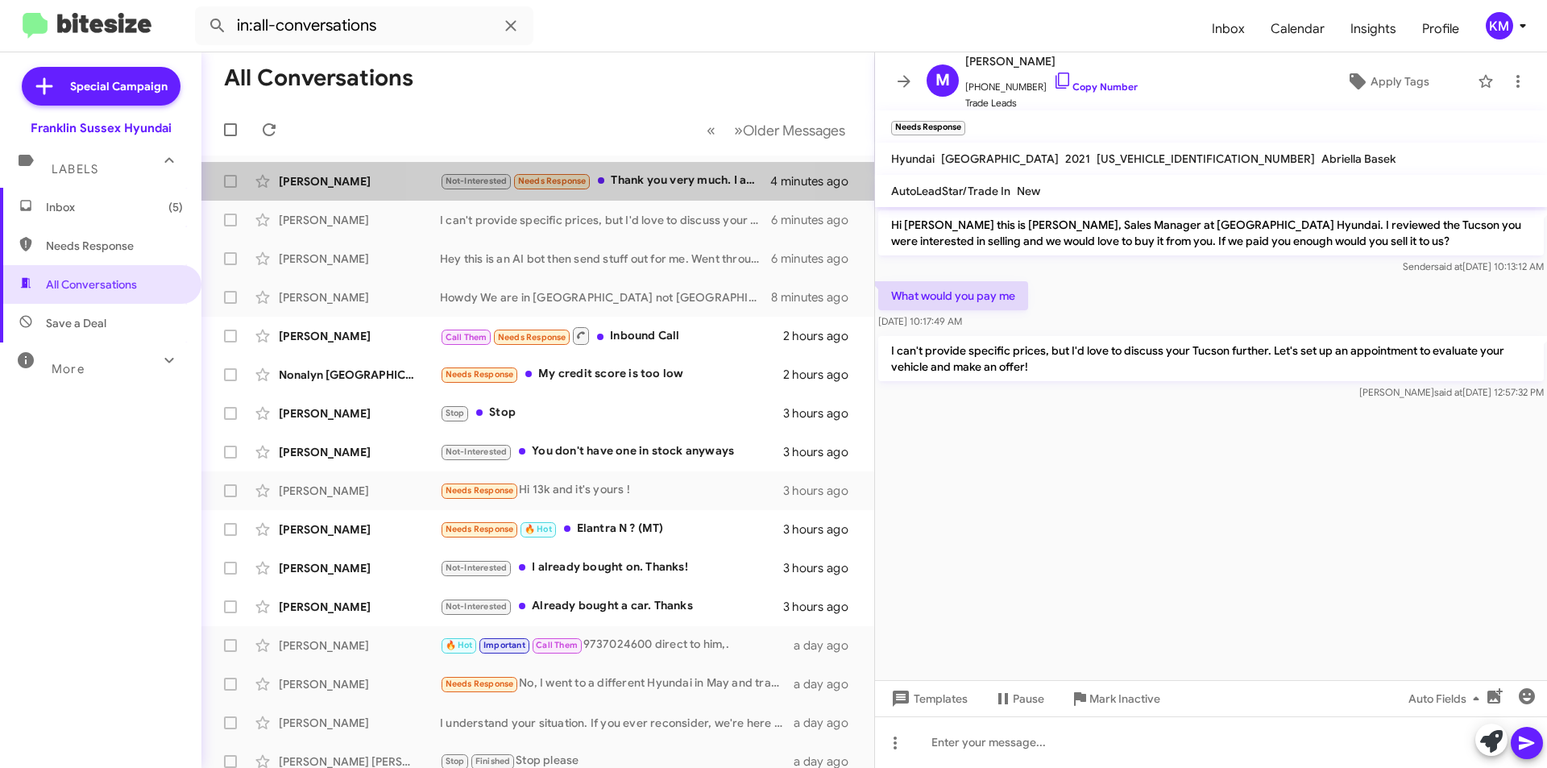
click at [614, 185] on div "Not-Interested Needs Response Thank you very much. I appreciate it. Yes I was s…" at bounding box center [605, 181] width 330 height 19
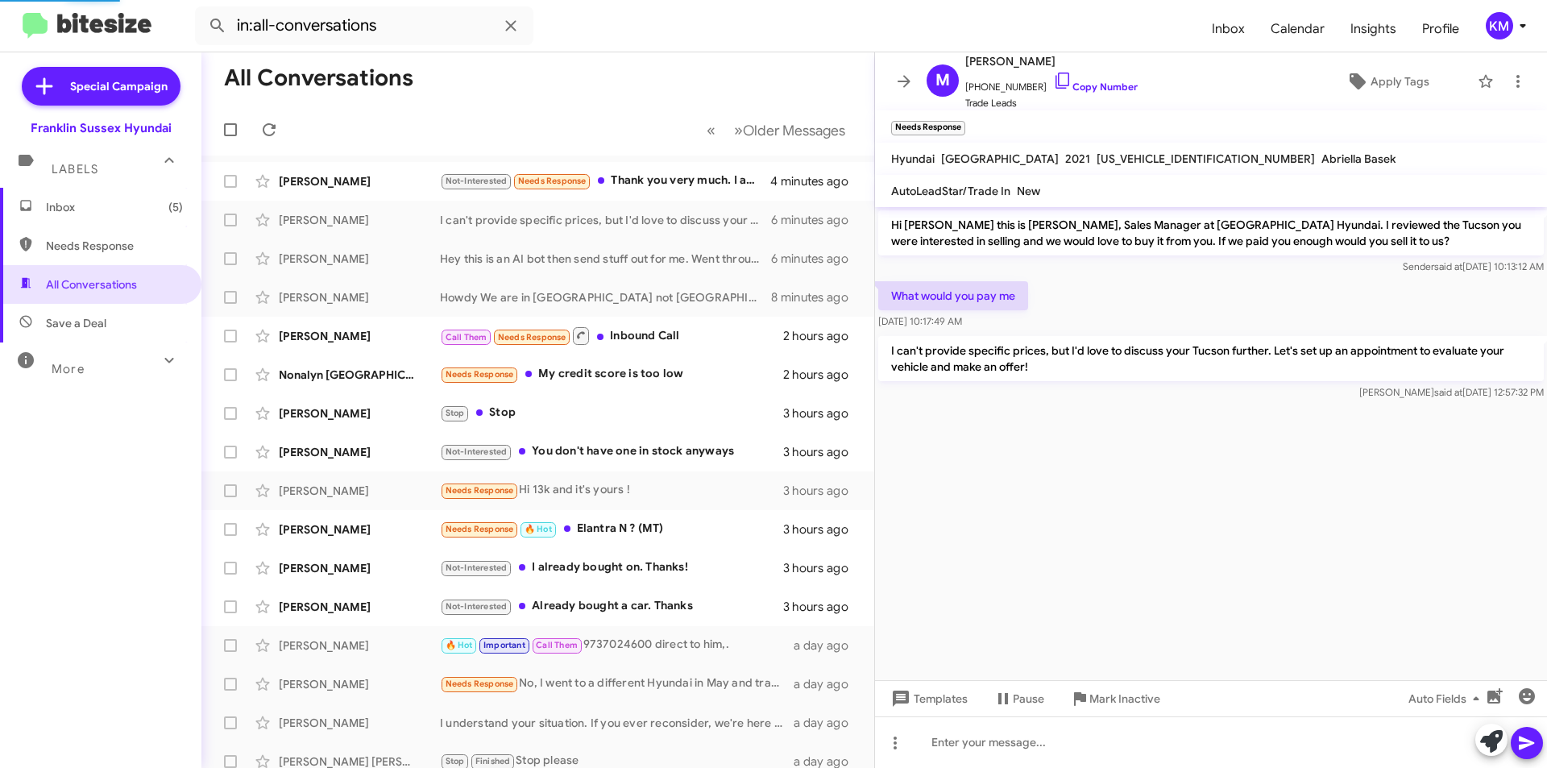
scroll to position [81, 0]
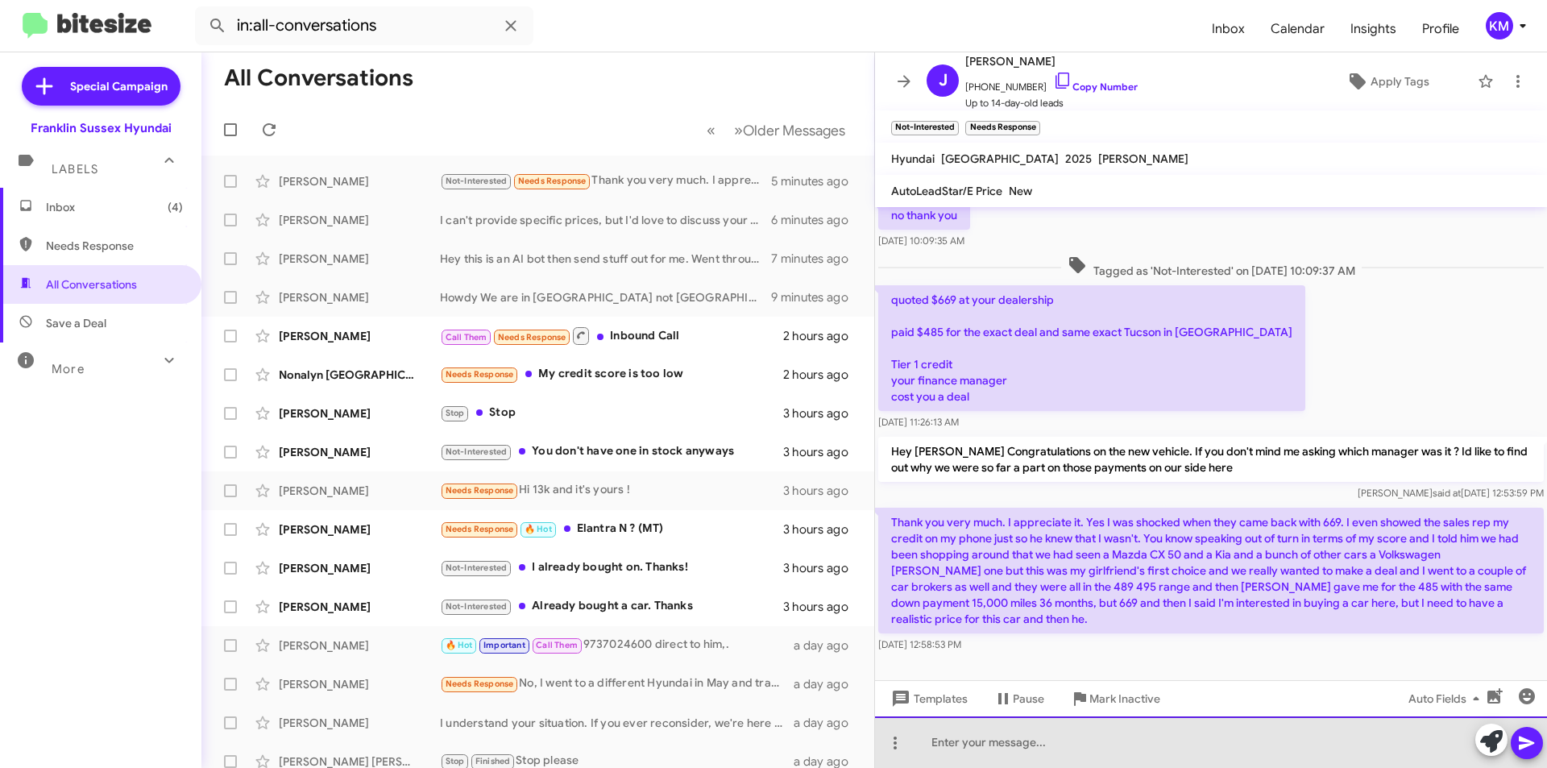
click at [989, 747] on div at bounding box center [1211, 742] width 672 height 52
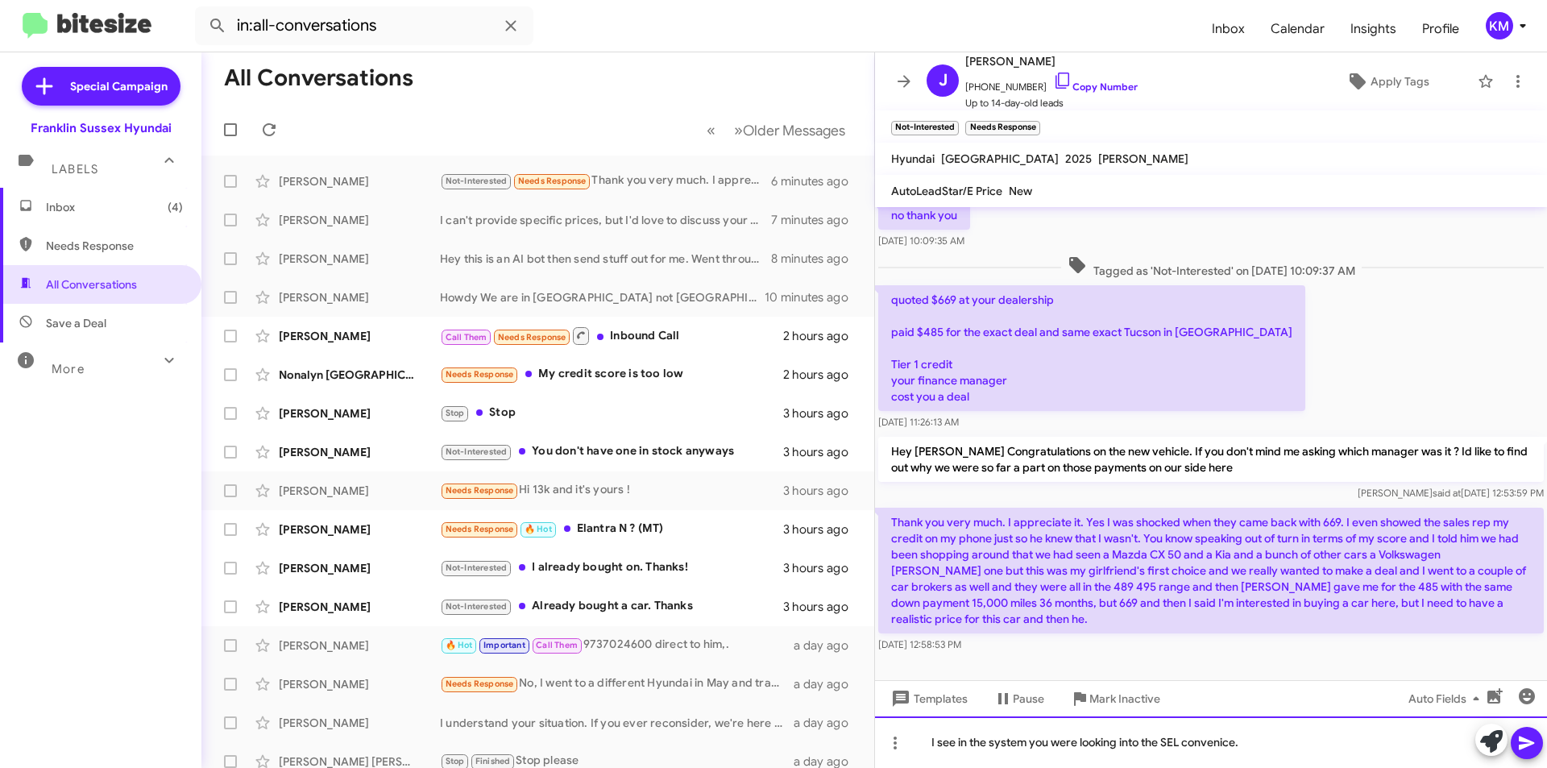
click at [1212, 747] on div "I see in the system you were looking into the SEL convenice." at bounding box center [1211, 742] width 672 height 52
drag, startPoint x: 1211, startPoint y: 748, endPoint x: 1181, endPoint y: 753, distance: 30.3
click at [1181, 753] on div "I see in the system you were looking into the SEL convenice." at bounding box center [1211, 742] width 672 height 52
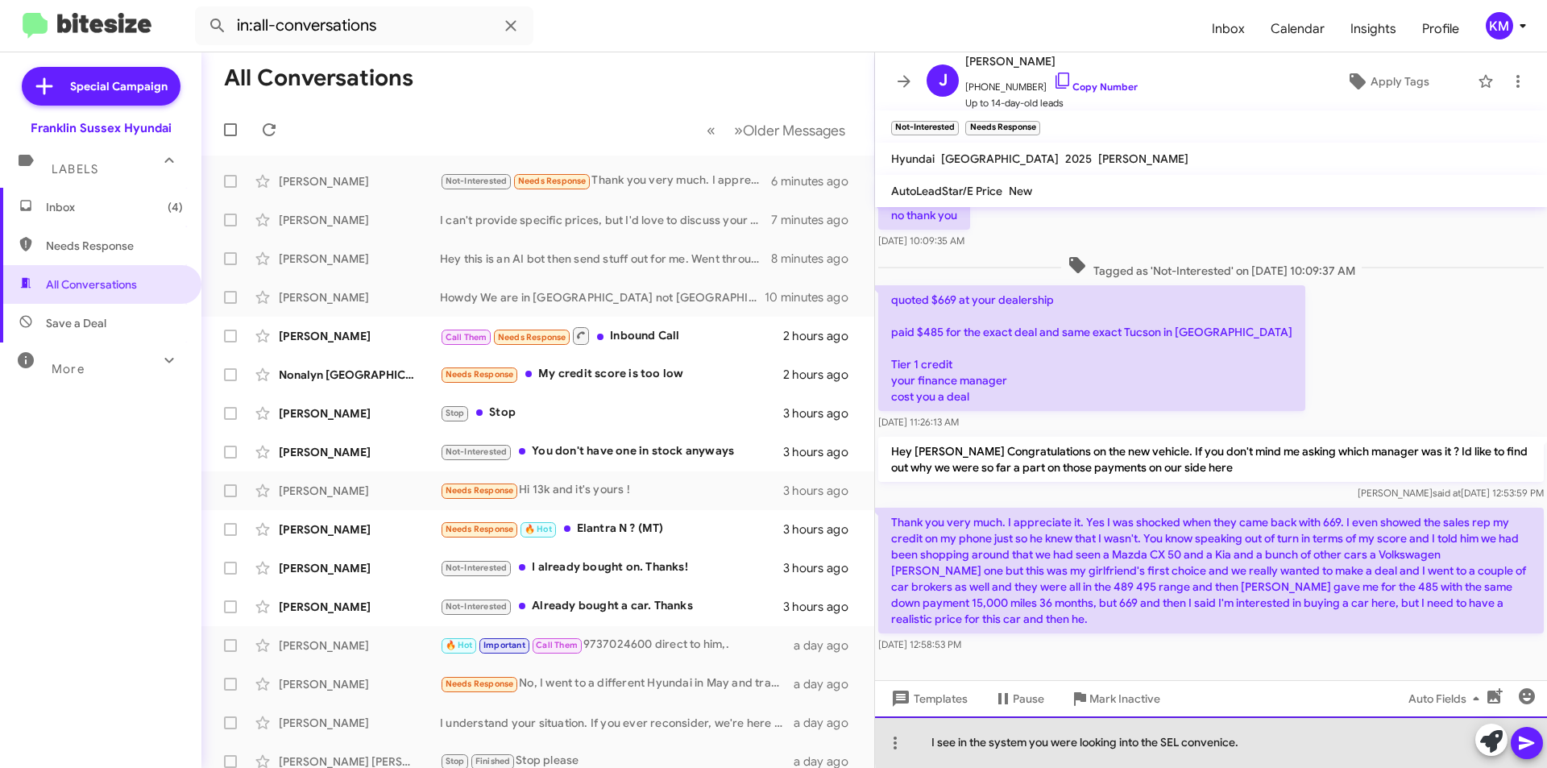
drag, startPoint x: 1245, startPoint y: 740, endPoint x: 1182, endPoint y: 744, distance: 62.9
click at [1182, 744] on div "I see in the system you were looking into the SEL convenice." at bounding box center [1211, 742] width 672 height 52
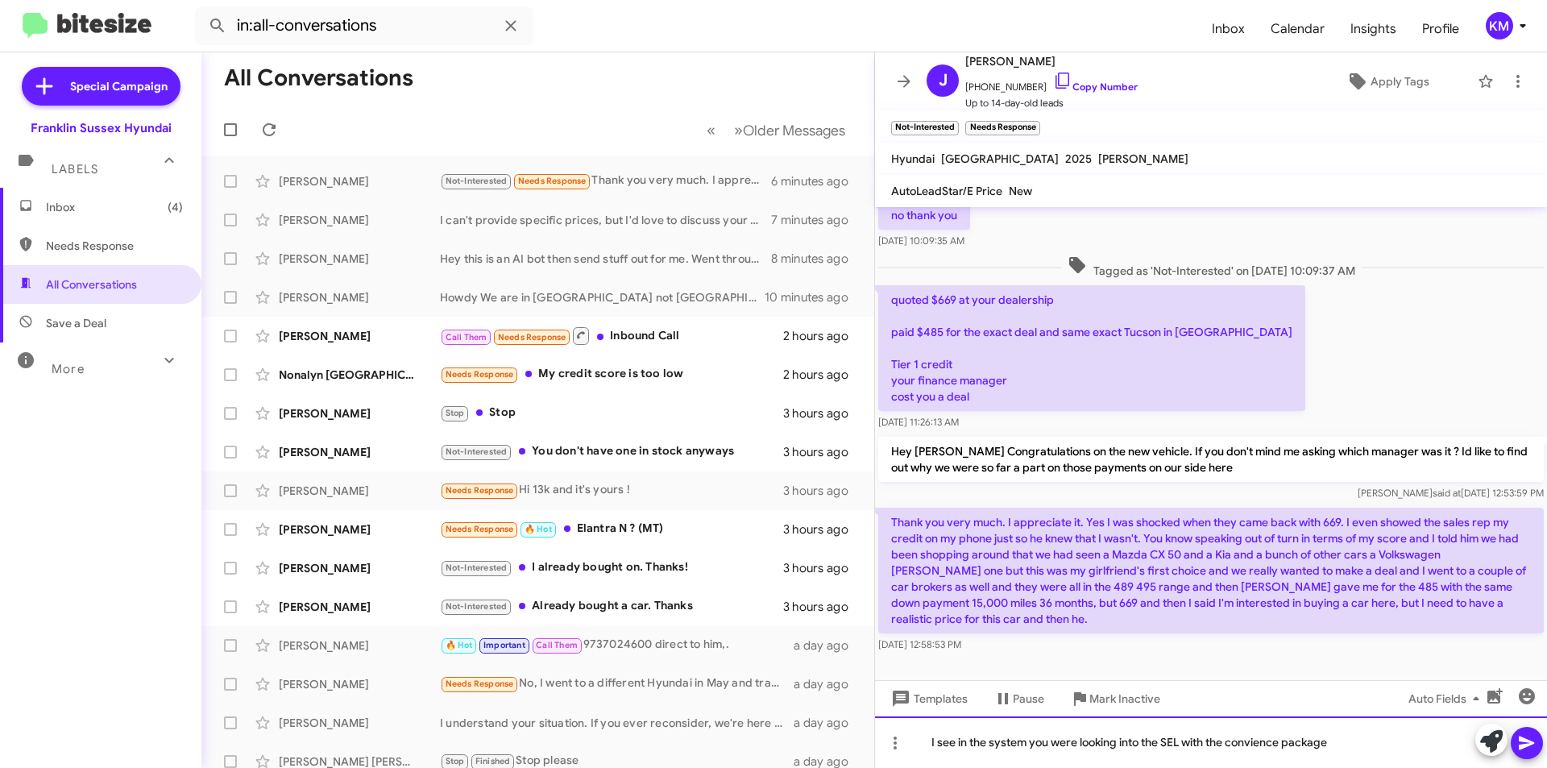
click at [1254, 744] on div "I see in the system you were looking into the SEL with the convience package" at bounding box center [1211, 742] width 672 height 52
click at [1349, 748] on div "I see in the system you were looking into the SEL with the convivence package" at bounding box center [1211, 742] width 672 height 52
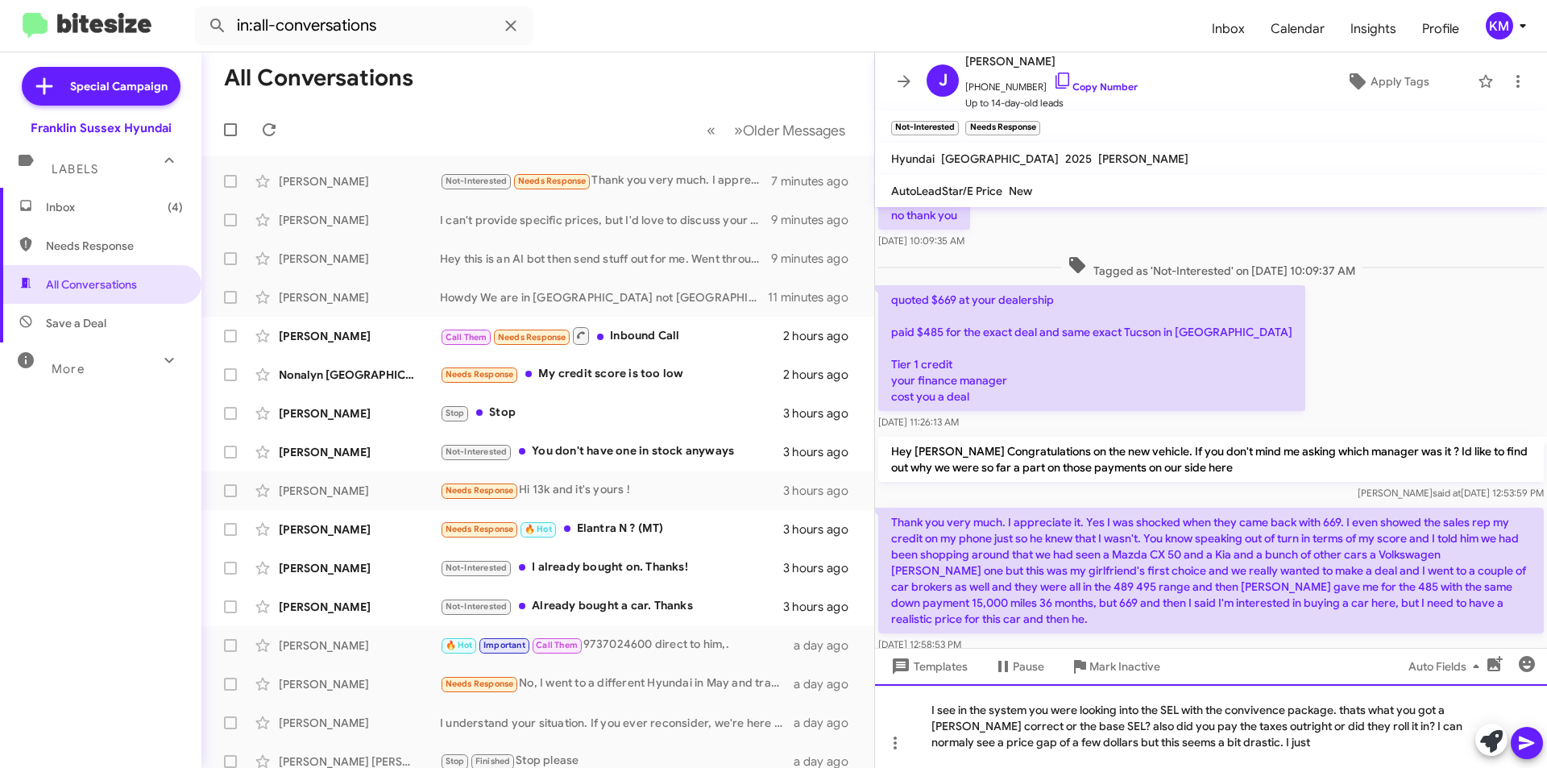
click at [1350, 707] on div "I see in the system you were looking into the SEL with the convivence package. …" at bounding box center [1211, 726] width 672 height 84
click at [1349, 712] on div "I see in the system you were looking into the SEL with the convivence package. …" at bounding box center [1211, 726] width 672 height 84
click at [1350, 708] on div "I see in the system you were looking into the SEL with the convivence package. …" at bounding box center [1211, 726] width 672 height 84
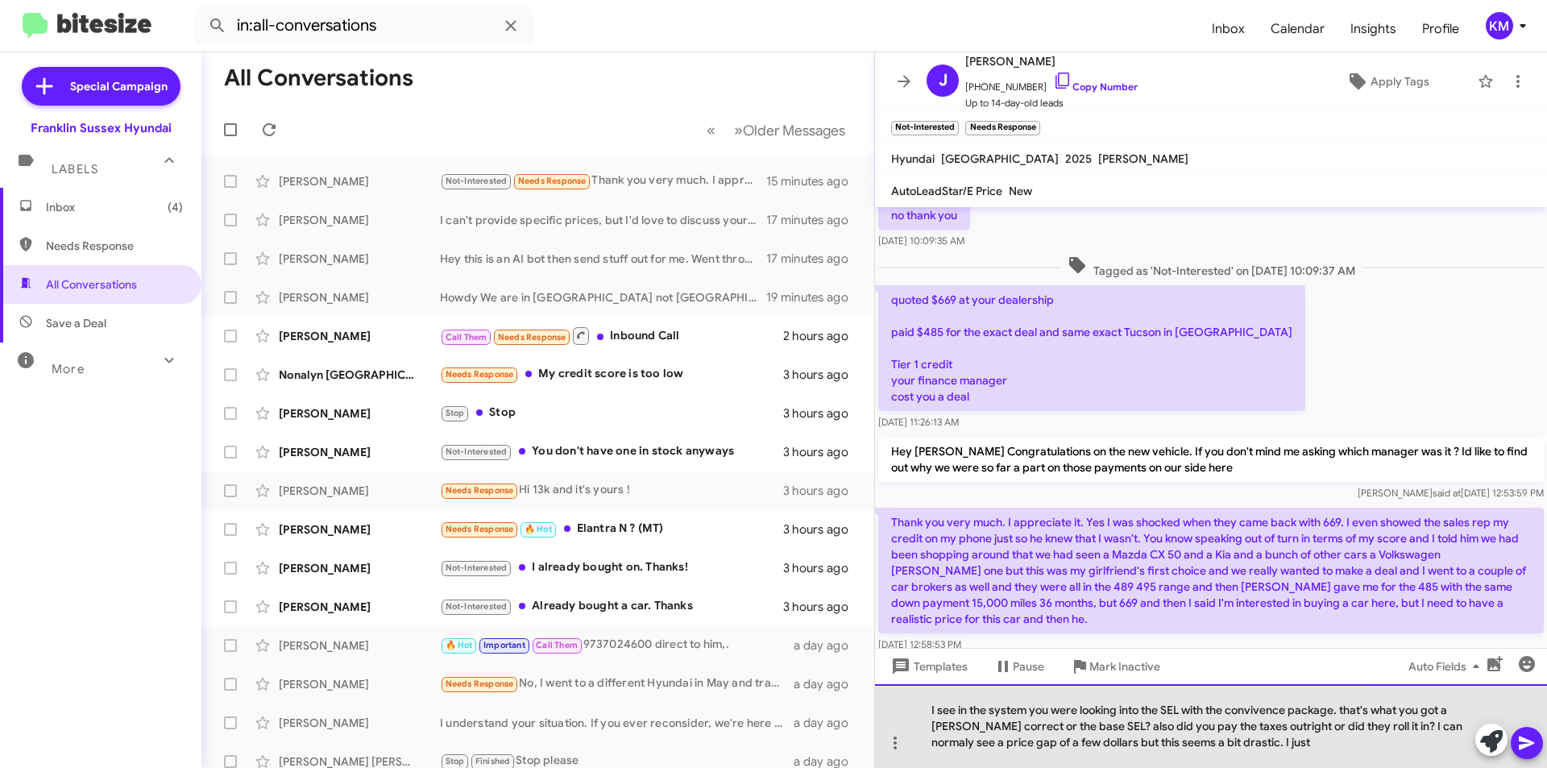
click at [948, 727] on div "I see in the system you were looking into the SEL with the convivence package. …" at bounding box center [1211, 726] width 672 height 84
click at [1433, 730] on div "I see in the system you were looking into the SEL with the convivence package. …" at bounding box center [1211, 726] width 672 height 84
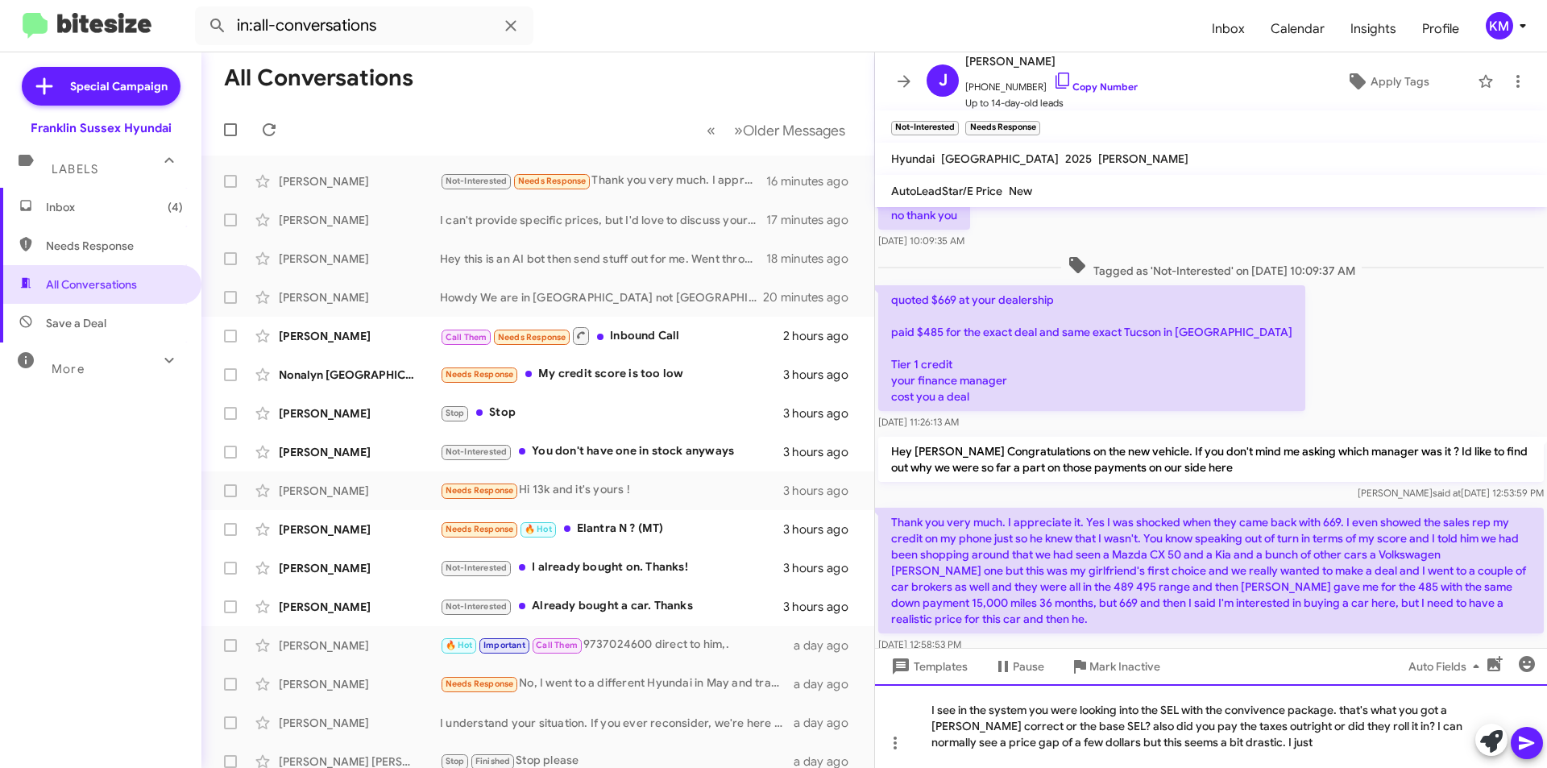
click at [1093, 743] on div "I see in the system you were looking into the SEL with the convivence package. …" at bounding box center [1211, 726] width 672 height 84
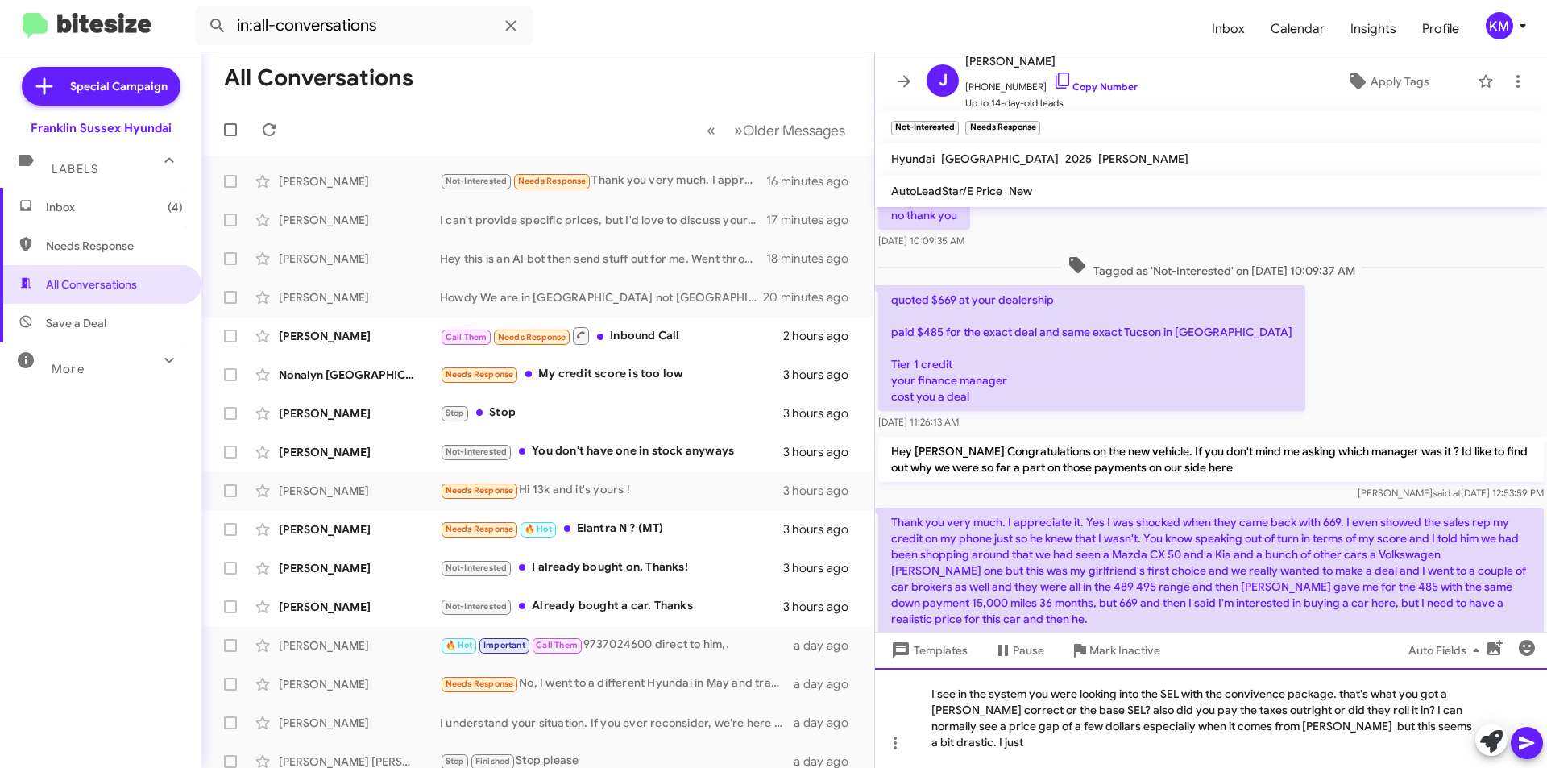
click at [1277, 742] on div "I see in the system you were looking into the SEL with the convivence package. …" at bounding box center [1211, 718] width 672 height 100
click at [1465, 745] on div "I see in the system you were looking into the SEL with the convivence package. …" at bounding box center [1211, 718] width 672 height 100
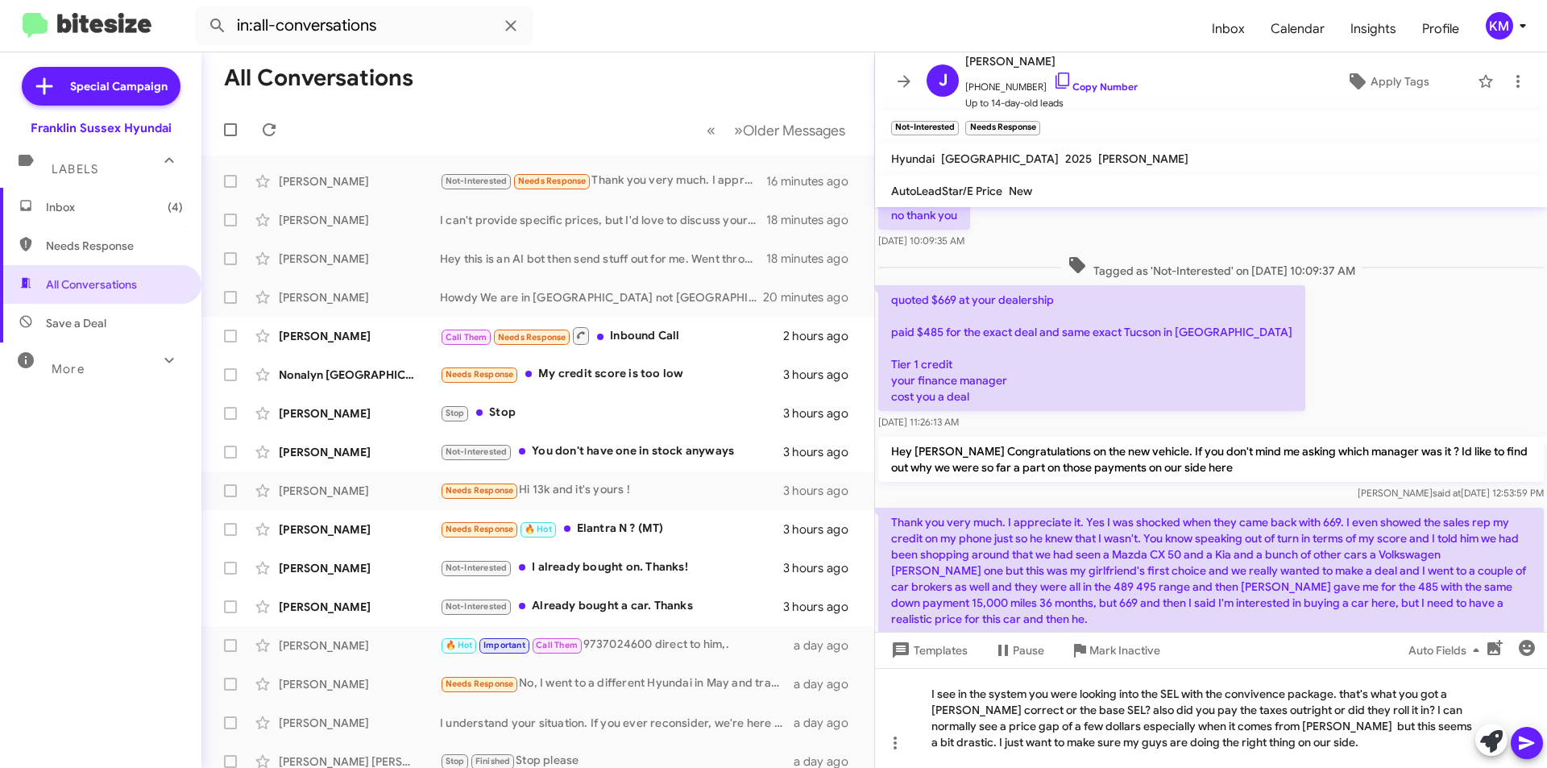
click at [1521, 742] on icon at bounding box center [1526, 742] width 19 height 19
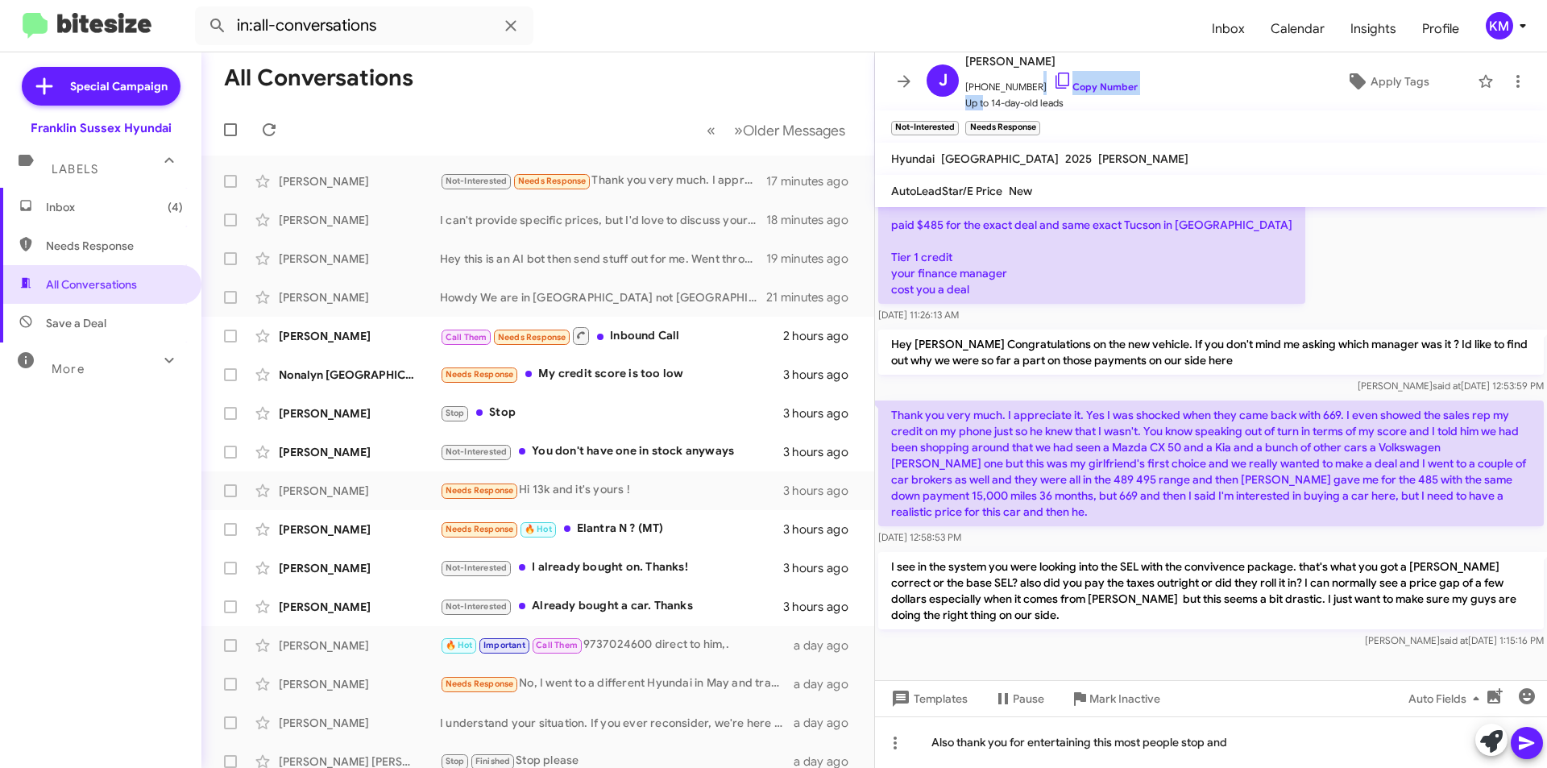
scroll to position [1, 0]
drag, startPoint x: 1027, startPoint y: 85, endPoint x: 971, endPoint y: 87, distance: 56.4
click at [971, 87] on span "[PHONE_NUMBER] Copy Number" at bounding box center [1051, 82] width 172 height 24
copy span "19085915907"
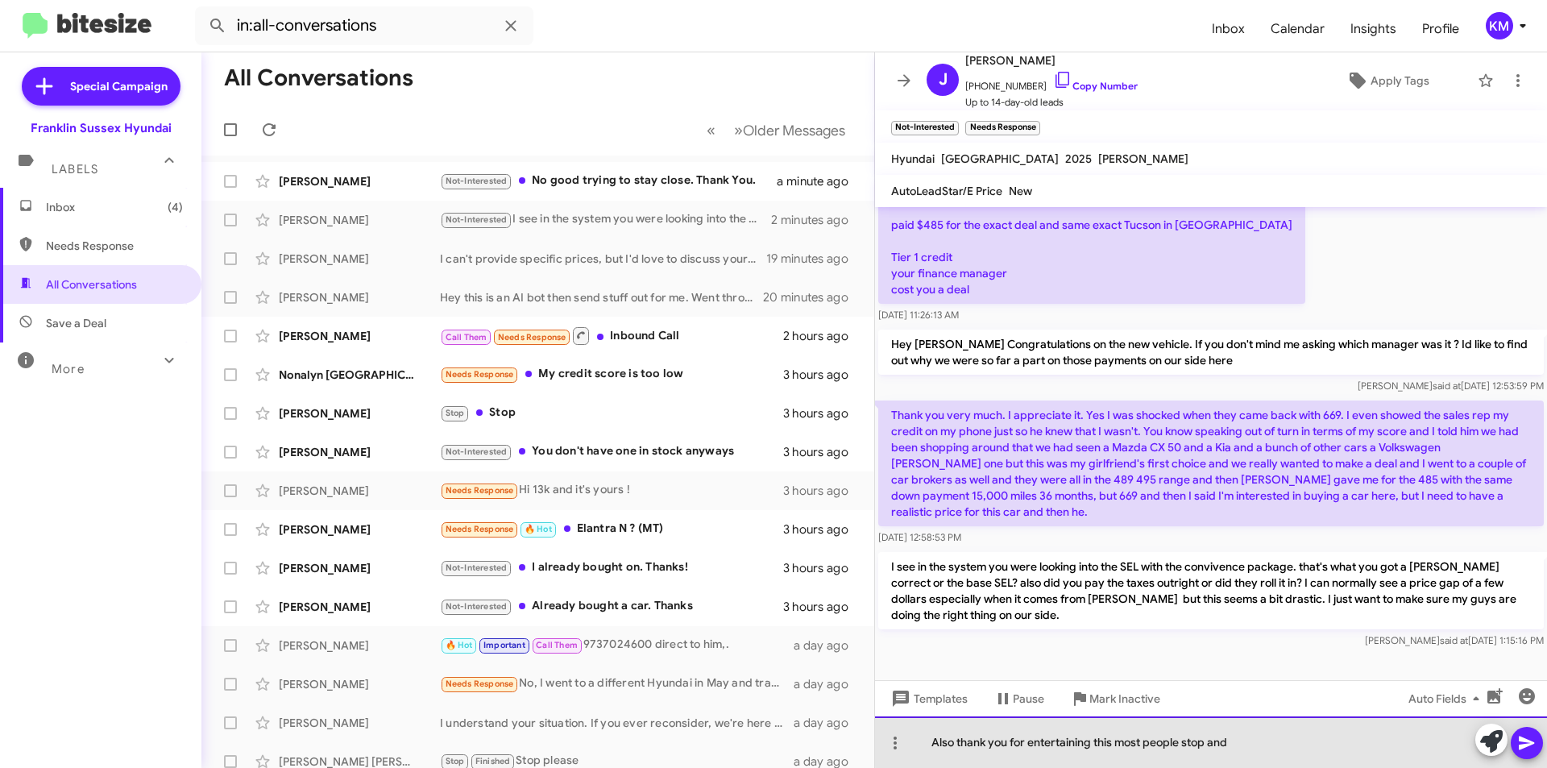
click at [1260, 741] on div "Also thank you for entertaining this most people stop and" at bounding box center [1211, 742] width 672 height 52
drag, startPoint x: 1245, startPoint y: 743, endPoint x: 1103, endPoint y: 735, distance: 142.8
click at [1103, 735] on div "Also thank you for entertaining this most people stop and" at bounding box center [1211, 742] width 672 height 52
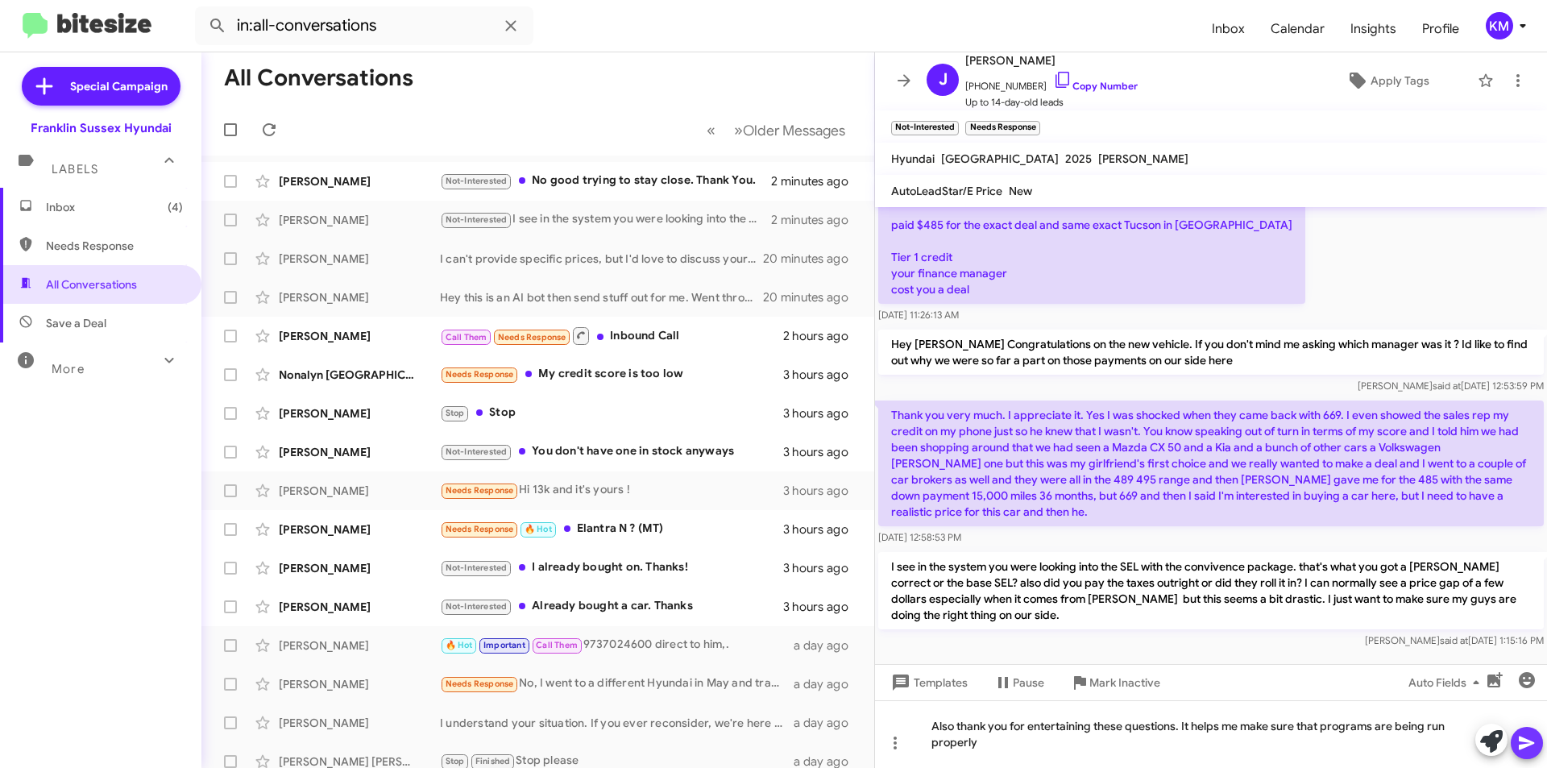
click at [1528, 740] on icon at bounding box center [1526, 743] width 15 height 14
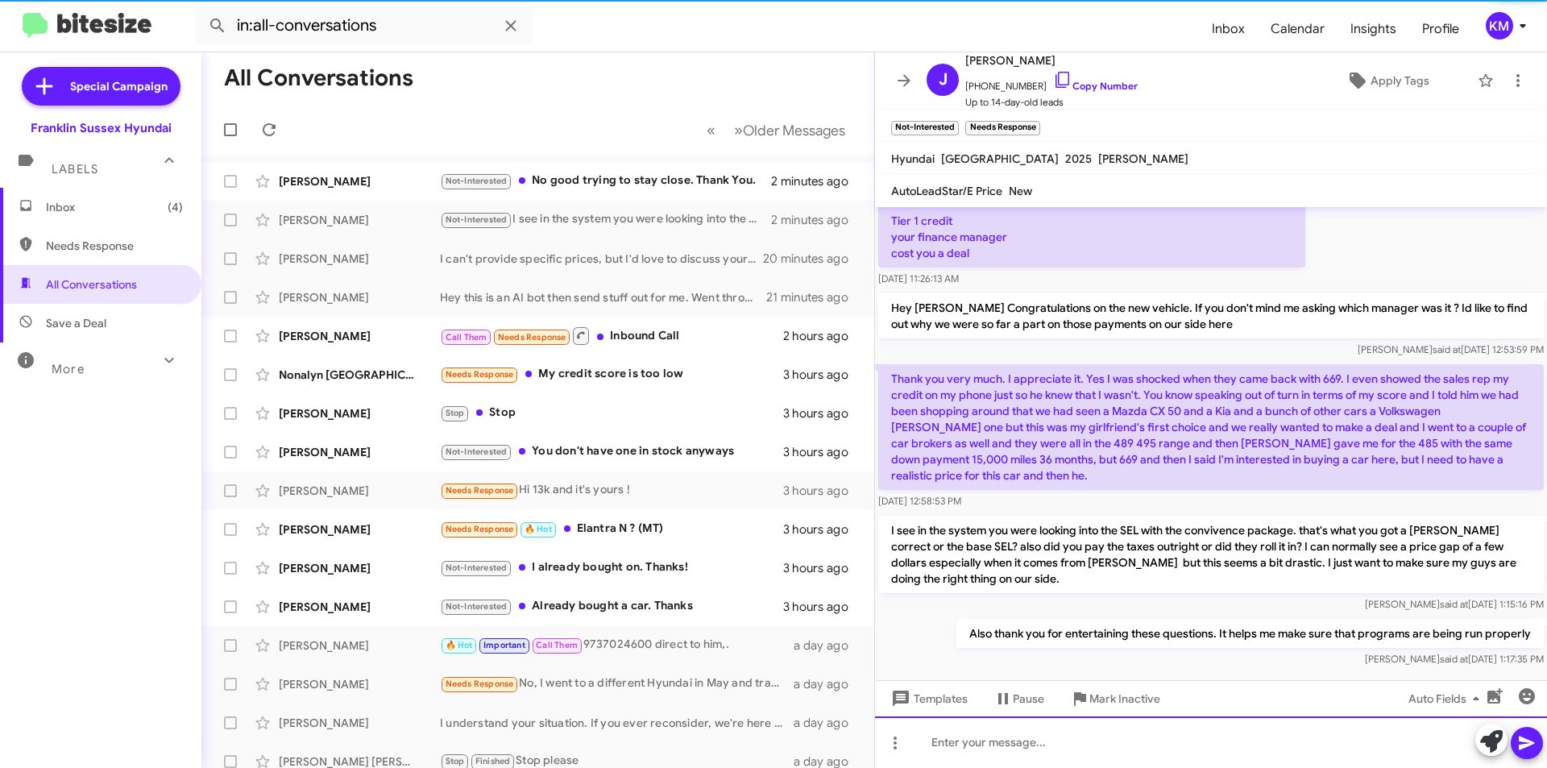
scroll to position [247, 0]
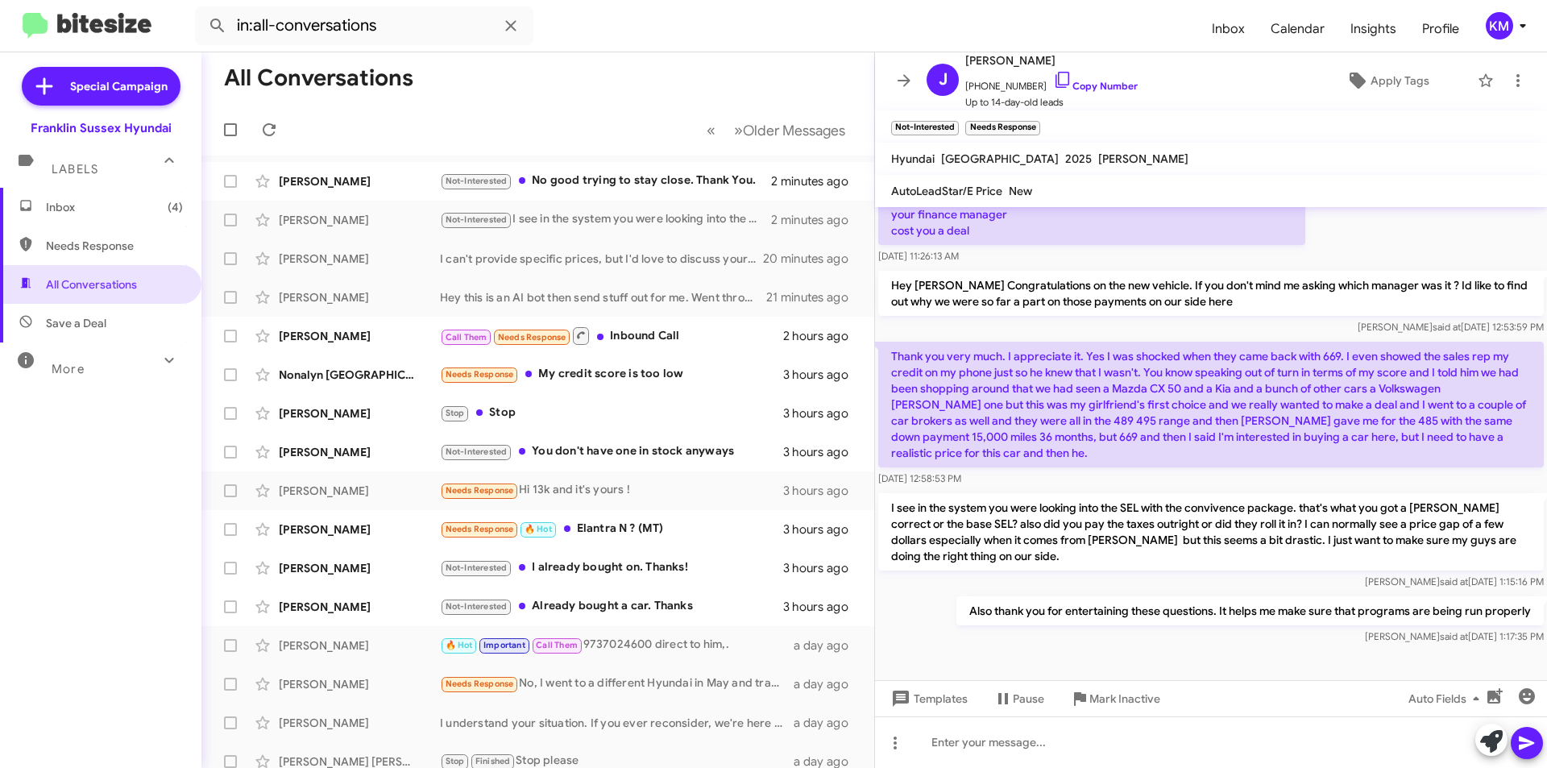
click at [588, 171] on div "[PERSON_NAME] Not-Interested No good trying to stay close. Thank You. 2 minutes…" at bounding box center [537, 181] width 647 height 32
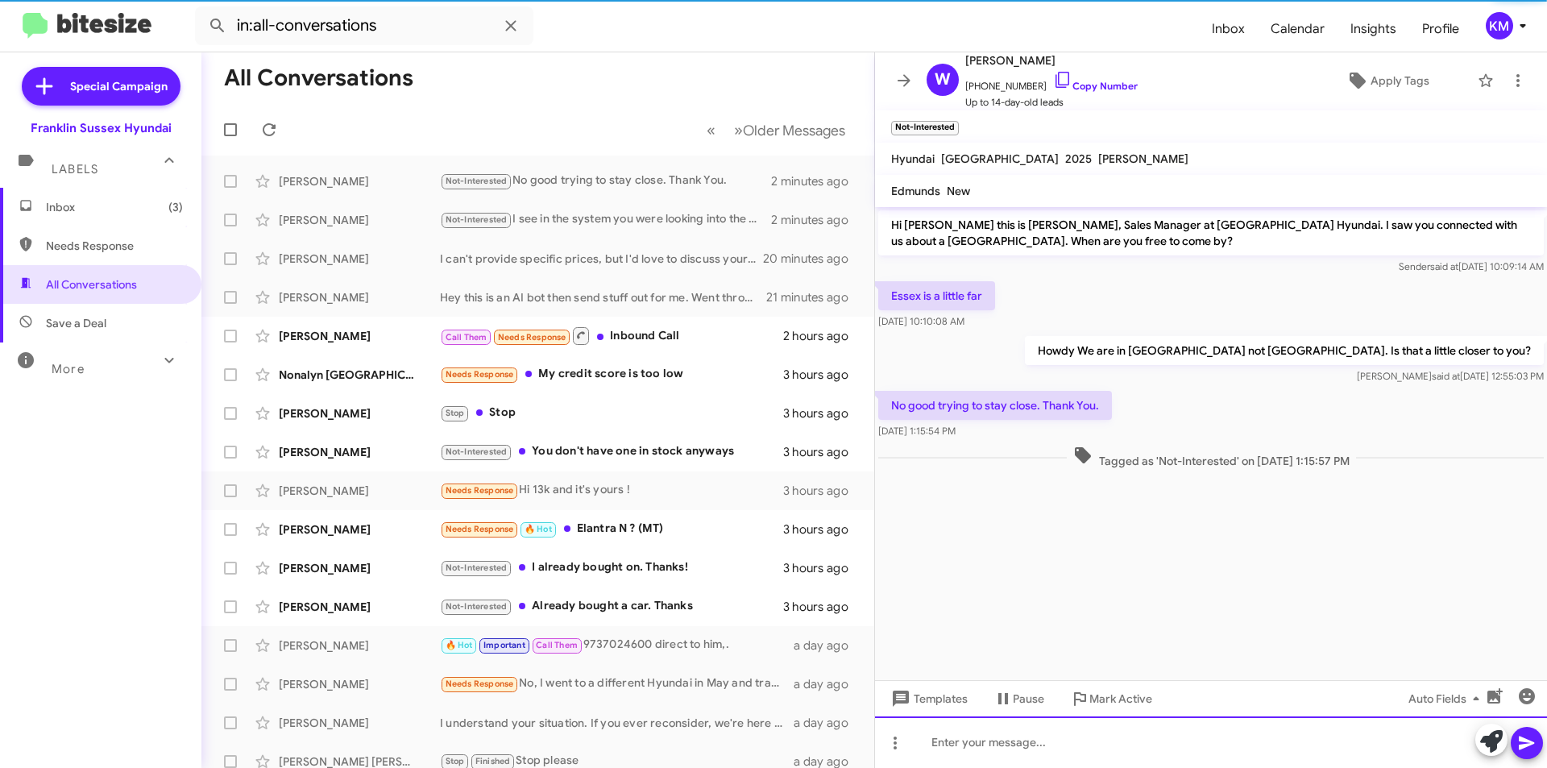
drag, startPoint x: 960, startPoint y: 740, endPoint x: 1000, endPoint y: 726, distance: 42.1
click at [960, 741] on div at bounding box center [1211, 742] width 672 height 52
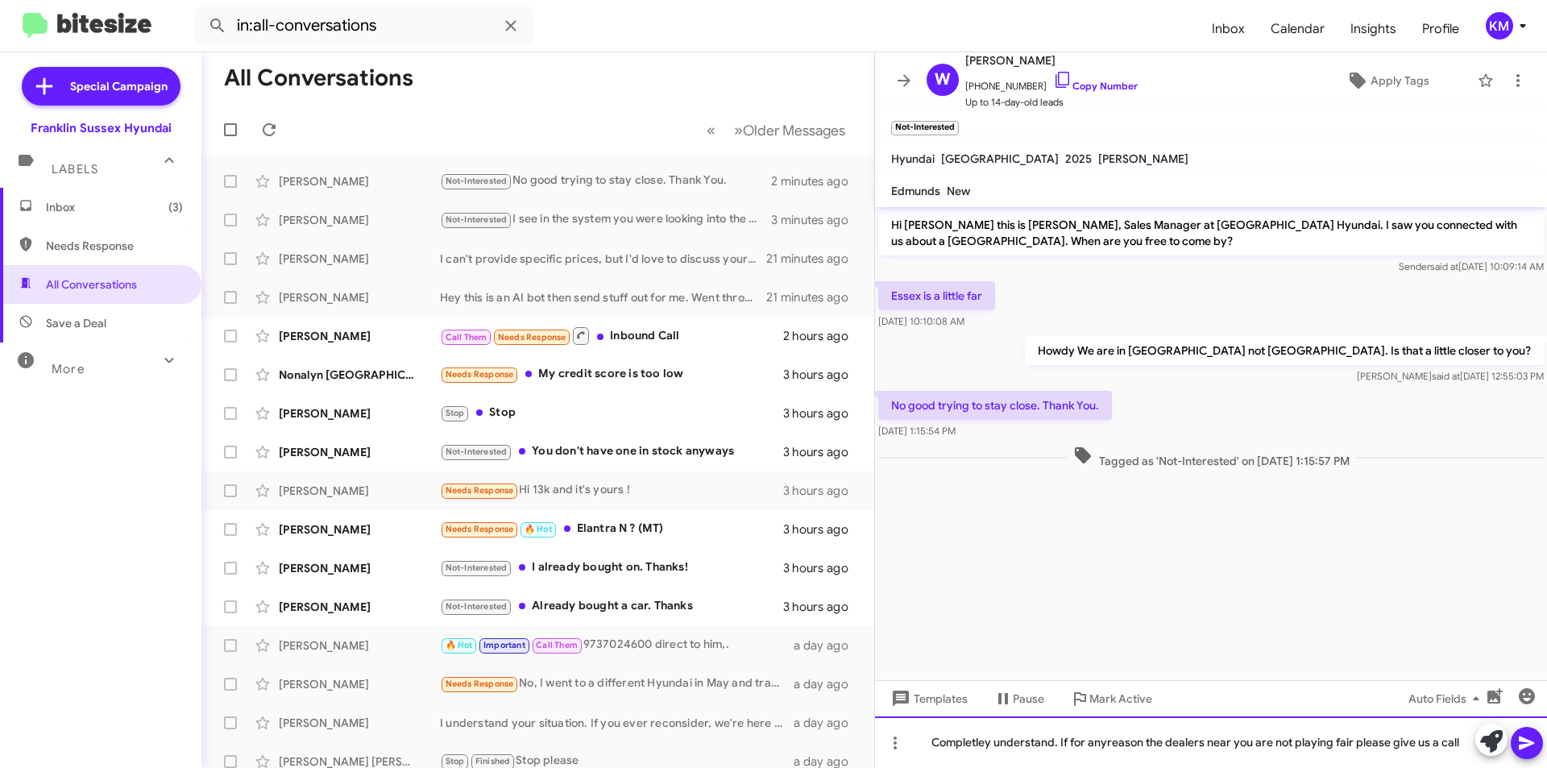
click at [970, 741] on div "Completley understand. If for anyreason the dealers near you are not playing fa…" at bounding box center [1211, 742] width 672 height 52
click at [1106, 741] on div "Completely understand. If for anyreason the dealers near you are not playing fa…" at bounding box center [1211, 742] width 672 height 52
click at [1518, 743] on icon at bounding box center [1526, 742] width 19 height 19
